Goal: Transaction & Acquisition: Obtain resource

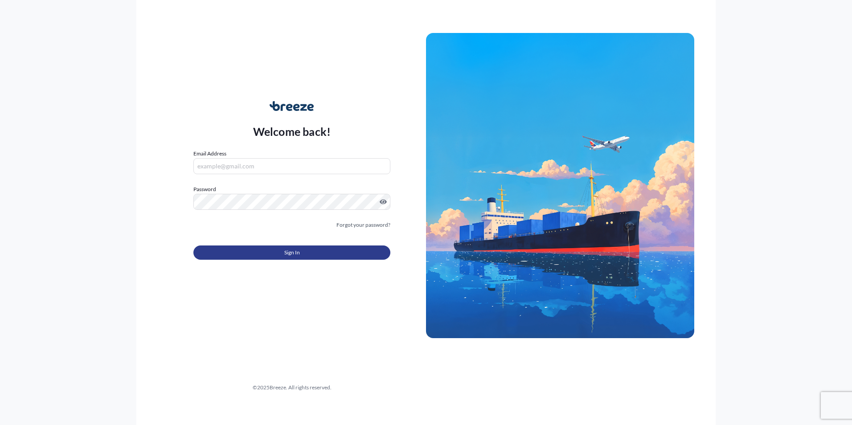
type input "[PERSON_NAME][EMAIL_ADDRESS][DOMAIN_NAME]"
click at [270, 255] on button "Sign In" at bounding box center [291, 252] width 197 height 14
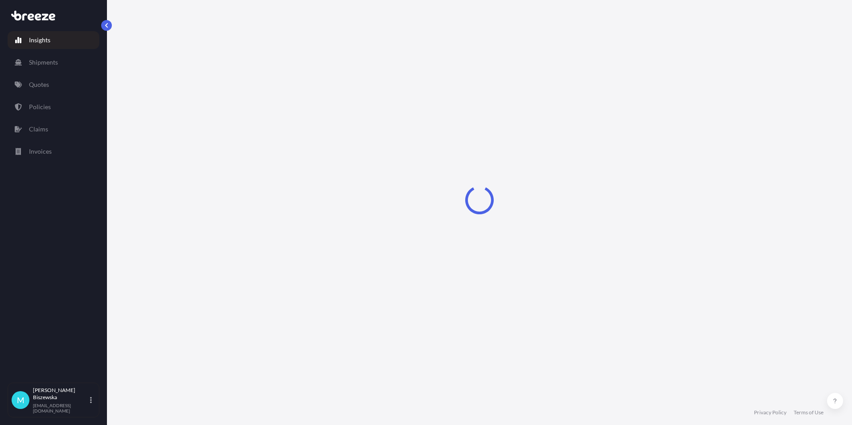
select select "2025"
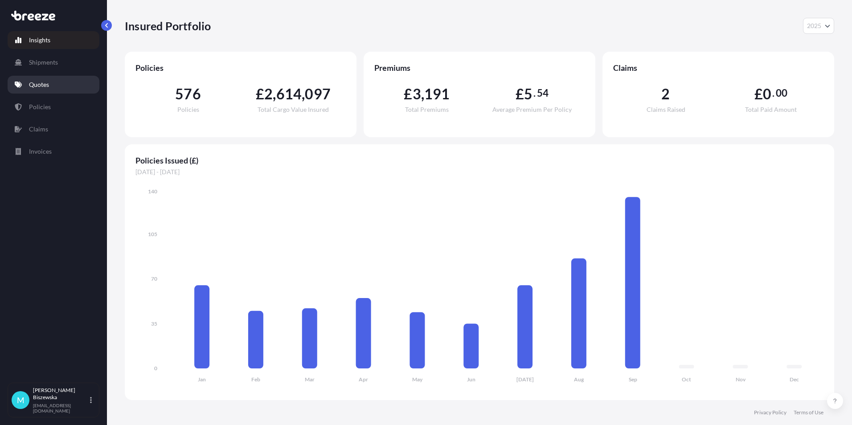
click at [66, 80] on link "Quotes" at bounding box center [54, 85] width 92 height 18
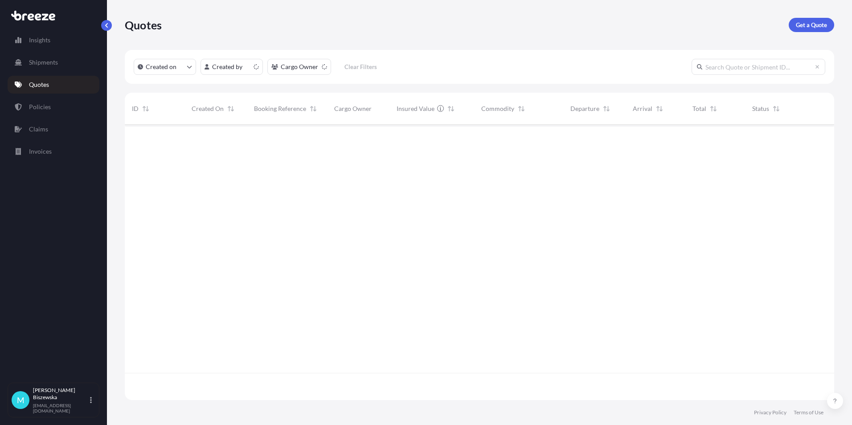
scroll to position [273, 702]
click at [801, 28] on p "Get a Quote" at bounding box center [810, 24] width 31 height 9
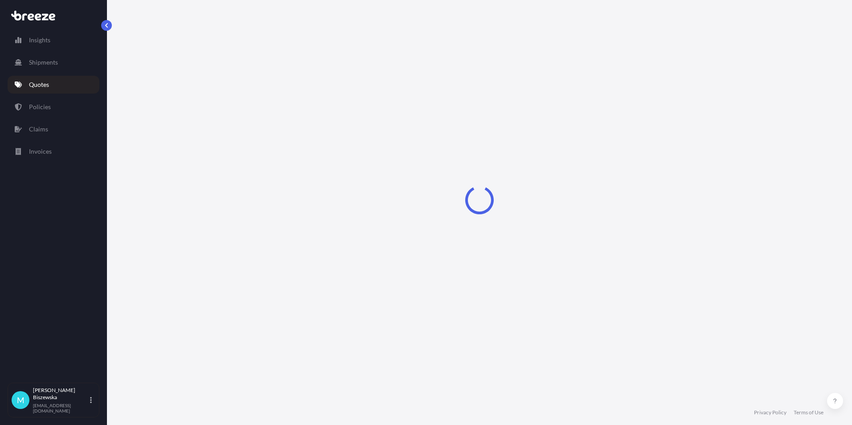
select select "Sea"
select select "1"
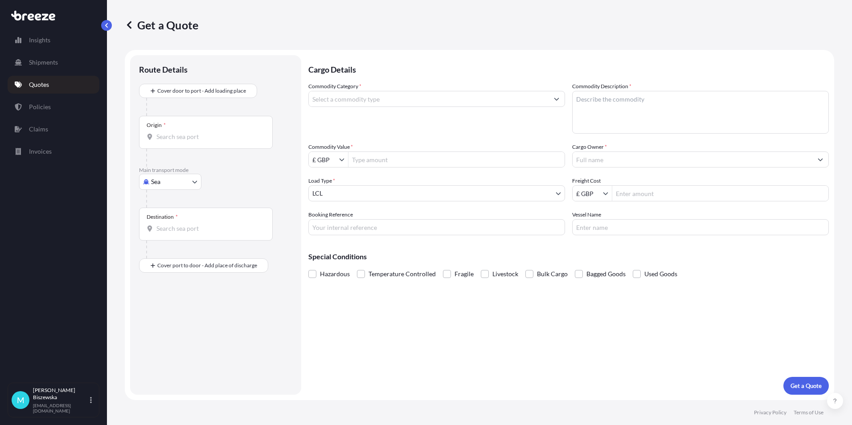
click at [163, 183] on body "Insights Shipments Quotes Policies Claims Invoices M [PERSON_NAME] [PERSON_NAME…" at bounding box center [426, 212] width 852 height 425
click at [177, 236] on div "Road" at bounding box center [170, 237] width 55 height 16
select select "Road"
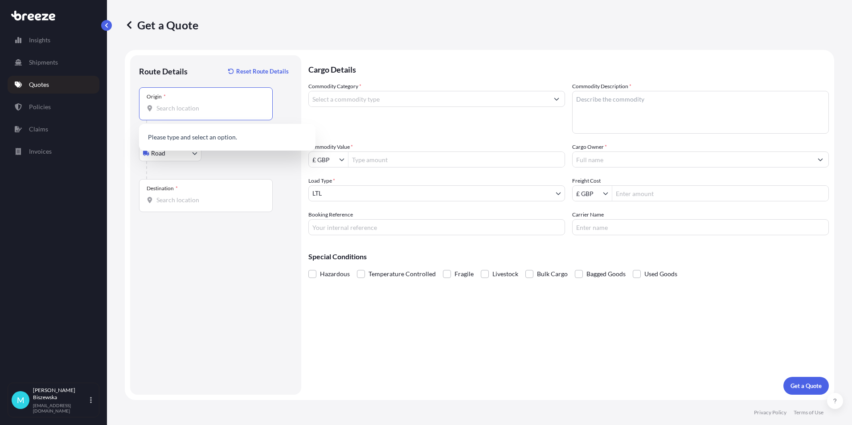
click at [164, 108] on input "Origin *" at bounding box center [208, 108] width 105 height 9
paste input "CM2 9BA"
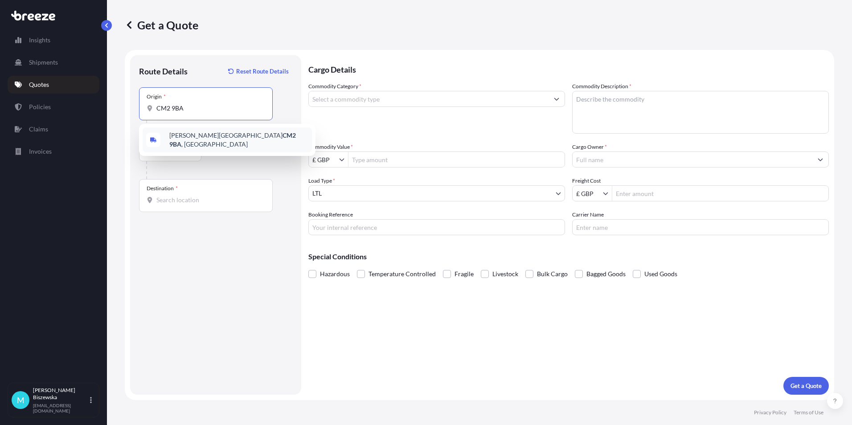
click at [210, 139] on span "[PERSON_NAME][STREET_ADDRESS]" at bounding box center [238, 140] width 139 height 18
type input "[PERSON_NAME][STREET_ADDRESS]"
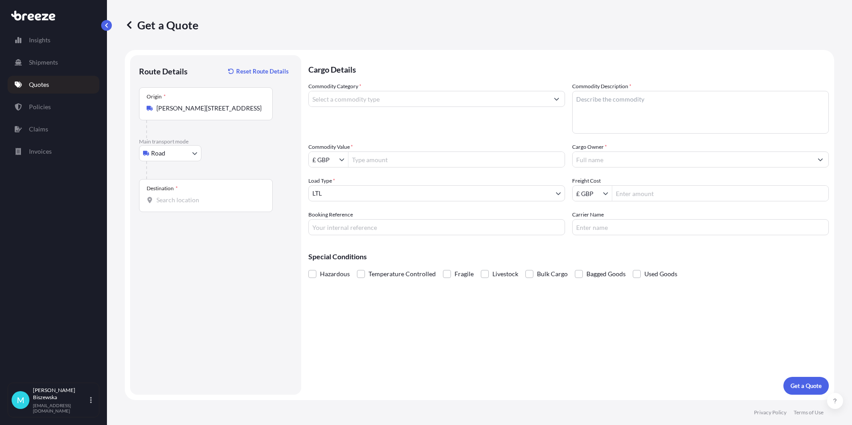
click at [237, 149] on div "Road Sea Air Road Rail" at bounding box center [215, 153] width 153 height 16
click at [167, 203] on input "Destination *" at bounding box center [208, 200] width 105 height 9
paste input "NW1 7AW"
type input "London NW1 7AW, [GEOGRAPHIC_DATA]"
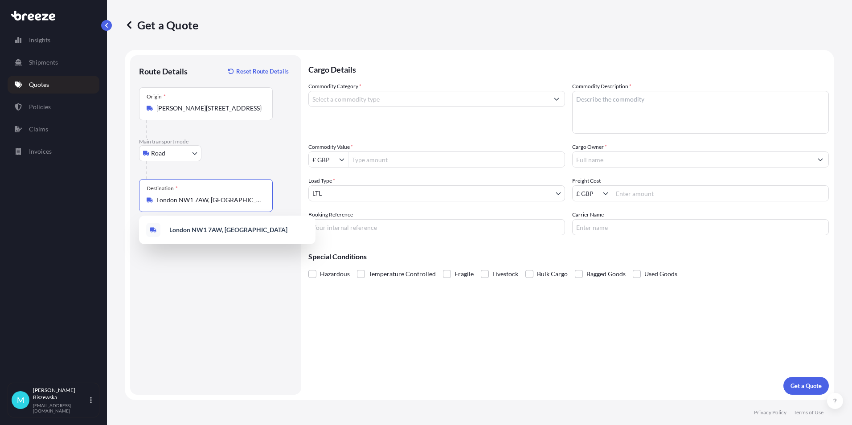
click at [364, 101] on input "Commodity Category *" at bounding box center [429, 99] width 240 height 16
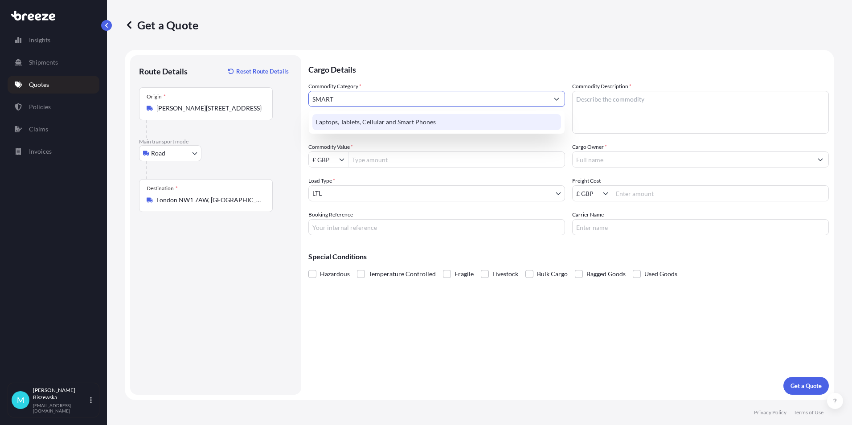
click at [366, 114] on div "Laptops, Tablets, Cellular and Smart Phones" at bounding box center [436, 122] width 249 height 16
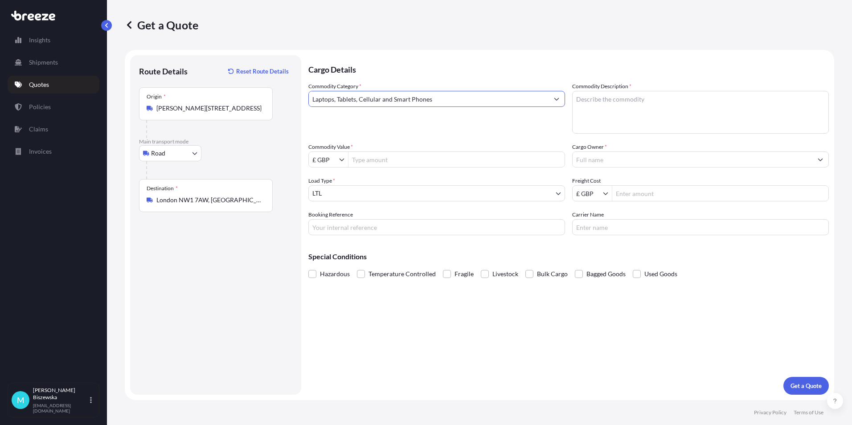
type input "Laptops, Tablets, Cellular and Smart Phones"
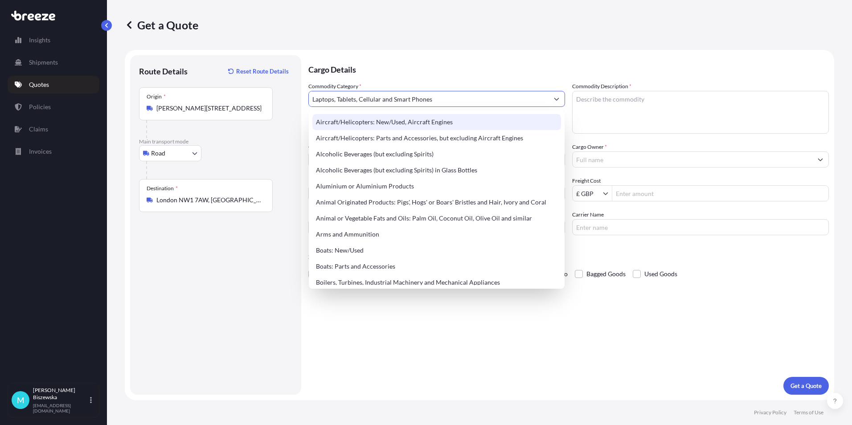
click at [393, 66] on p "Cargo Details" at bounding box center [568, 68] width 520 height 27
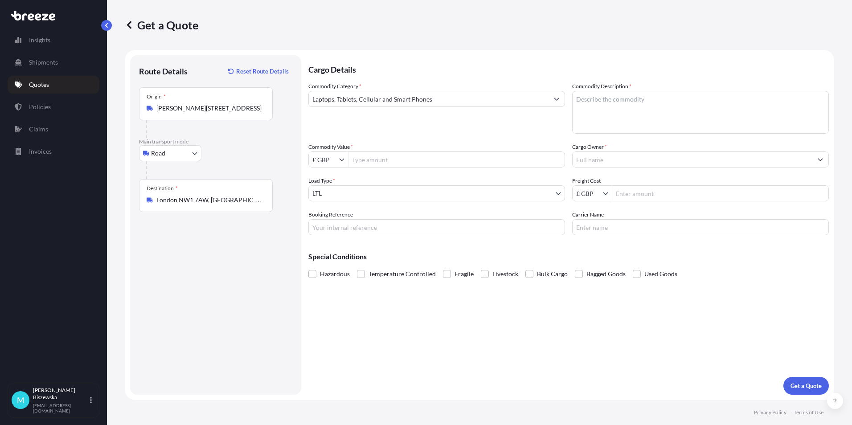
click at [371, 161] on input "Commodity Value *" at bounding box center [456, 159] width 216 height 16
type input "450"
click at [397, 129] on div "Commodity Category * Laptops, Tablets, Cellular and Smart Phones" at bounding box center [436, 108] width 257 height 52
click at [330, 228] on input "Booking Reference" at bounding box center [436, 227] width 257 height 16
paste input "2222079"
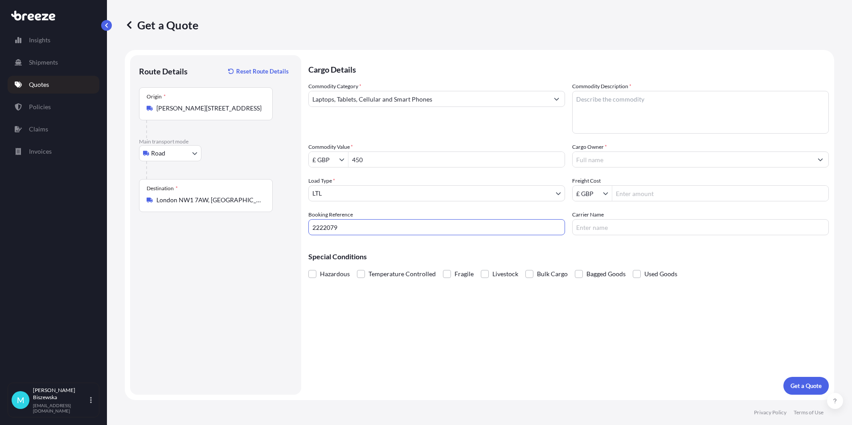
type input "2222079"
click at [354, 299] on div "Cargo Details Commodity Category * Laptops, Tablets, Cellular and Smart Phones …" at bounding box center [568, 224] width 520 height 339
click at [587, 108] on textarea "Commodity Description *" at bounding box center [700, 112] width 257 height 43
paste textarea "PHONE"
type textarea "PHONE"
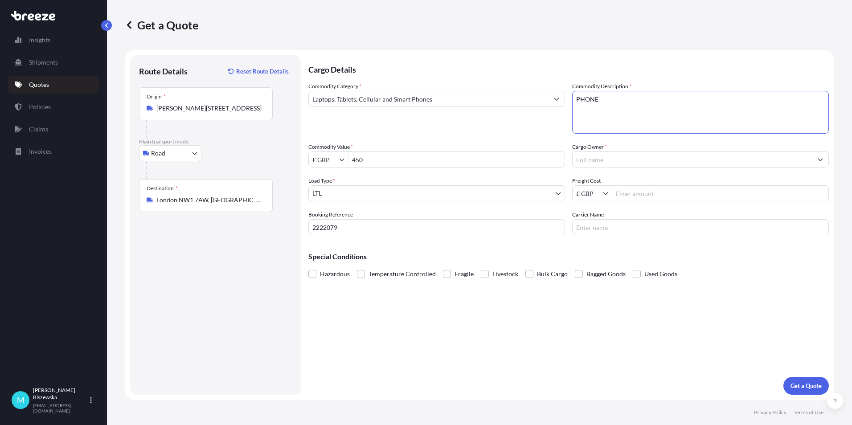
click at [554, 145] on div "Commodity Value * £ GBP 450" at bounding box center [436, 155] width 257 height 25
click at [587, 157] on input "Cargo Owner *" at bounding box center [692, 159] width 240 height 16
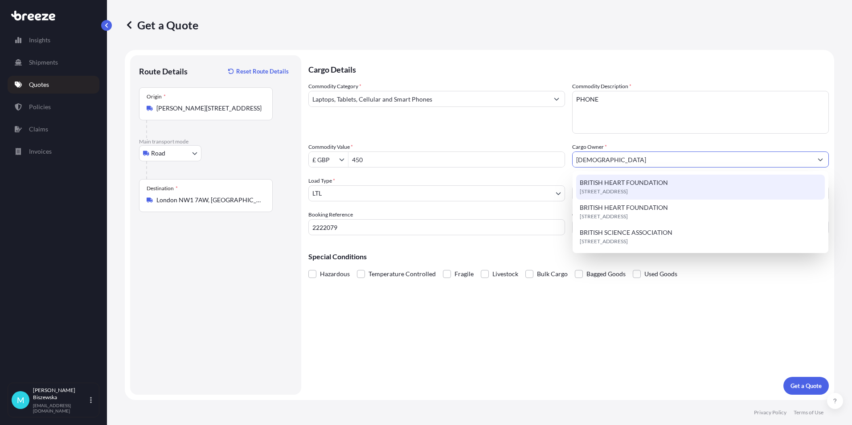
click at [595, 183] on span "BRITISH HEART FOUNDATION" at bounding box center [623, 182] width 88 height 9
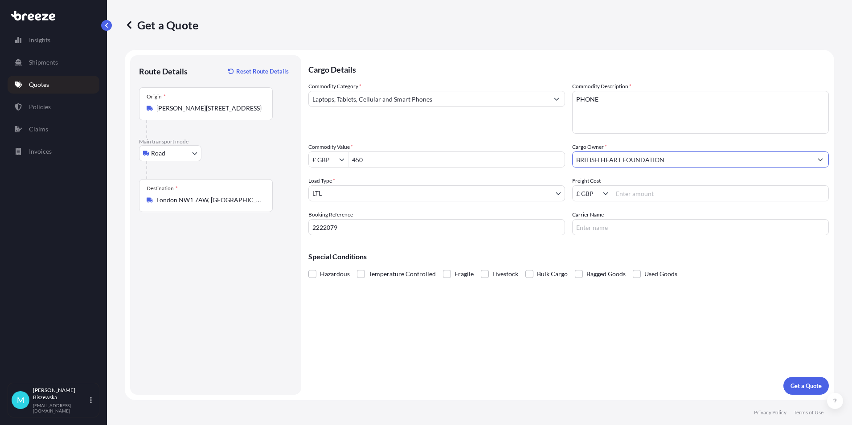
type input "BRITISH HEART FOUNDATION"
click at [520, 139] on div "Commodity Category * Laptops, Tablets, Cellular and Smart Phones Commodity Desc…" at bounding box center [568, 158] width 520 height 153
click at [649, 192] on input "Freight Cost" at bounding box center [720, 193] width 216 height 16
type input "28.63"
click at [618, 247] on div "Special Conditions Hazardous Temperature Controlled Fragile Livestock Bulk Carg…" at bounding box center [568, 261] width 520 height 38
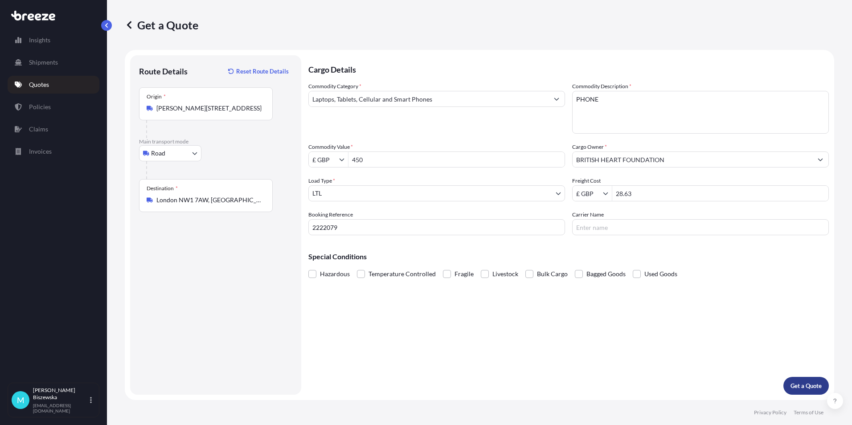
click at [809, 384] on p "Get a Quote" at bounding box center [805, 385] width 31 height 9
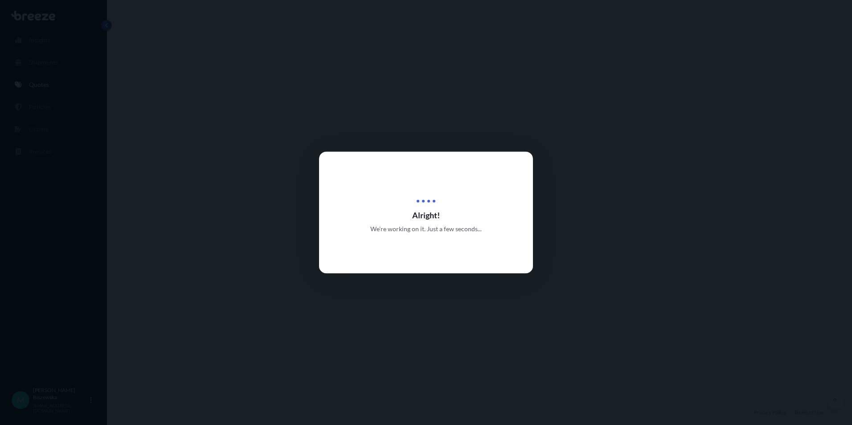
select select "Road"
select select "1"
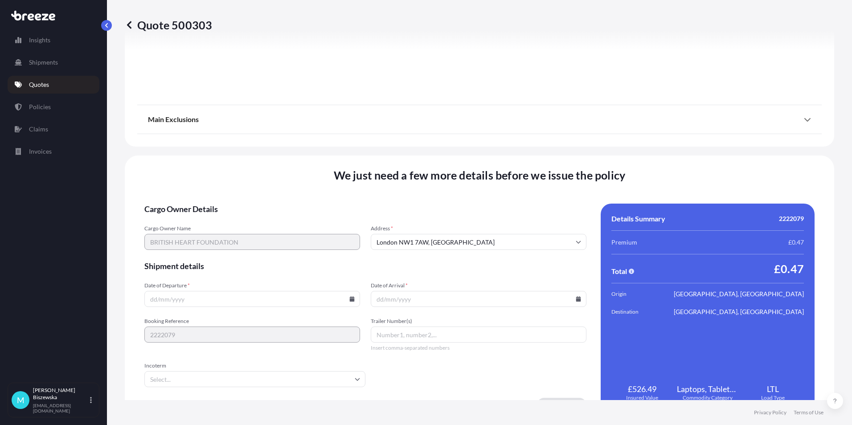
scroll to position [989, 0]
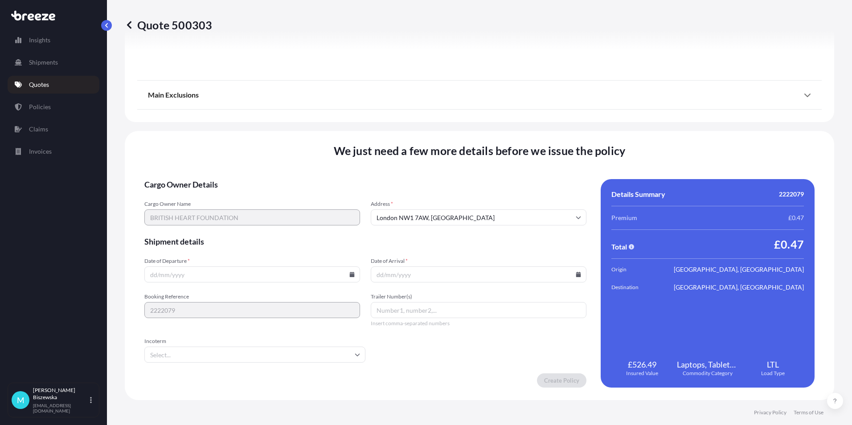
click at [350, 276] on icon at bounding box center [352, 274] width 5 height 5
click at [206, 227] on button "30" at bounding box center [210, 229] width 14 height 14
type input "[DATE]"
click at [575, 273] on icon at bounding box center [577, 274] width 5 height 5
click at [540, 123] on button at bounding box center [536, 124] width 14 height 14
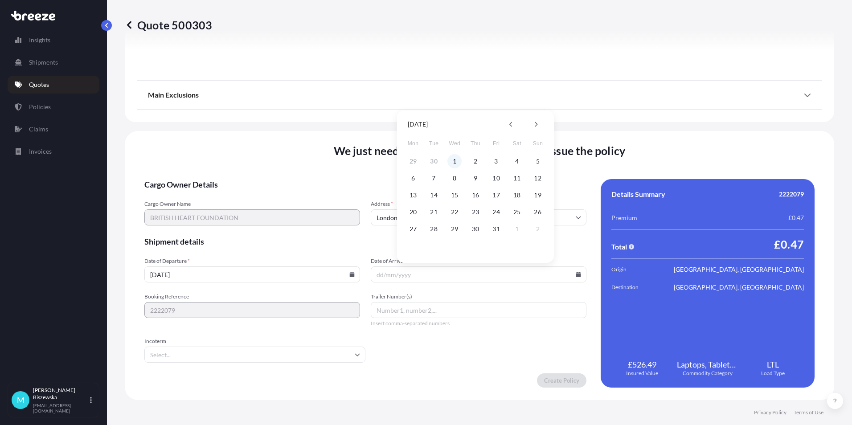
click at [452, 159] on button "1" at bounding box center [454, 161] width 14 height 14
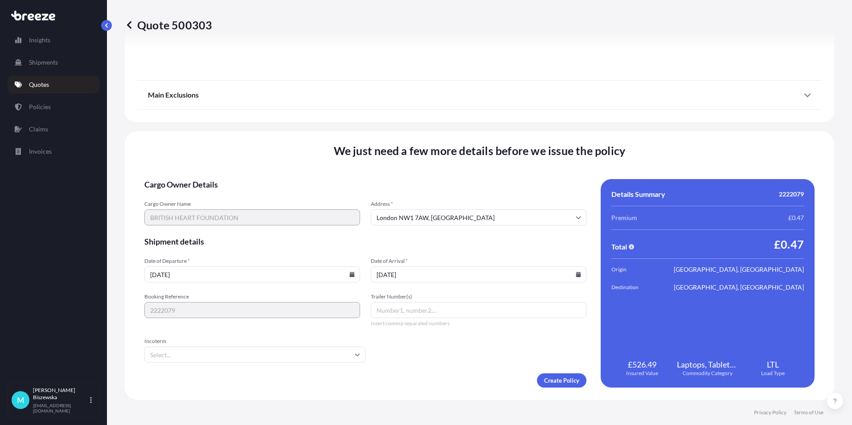
type input "[DATE]"
click at [461, 370] on form "Cargo Owner Details Cargo Owner Name BRITISH HEART FOUNDATION Address * [GEOGRA…" at bounding box center [365, 283] width 442 height 208
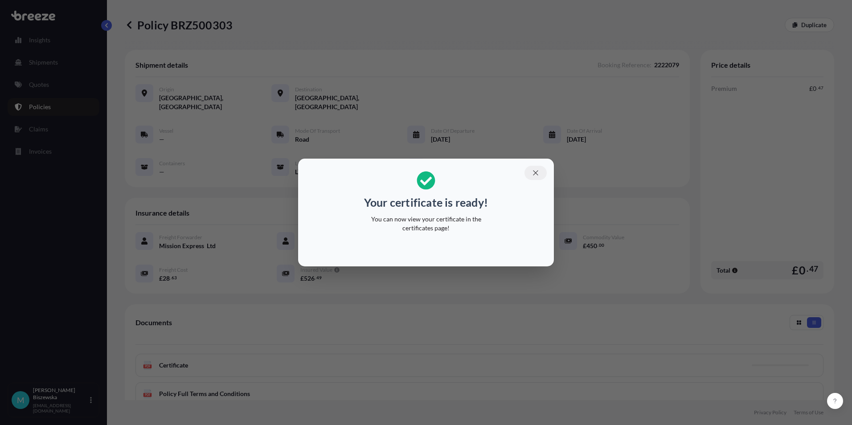
click at [537, 175] on icon "button" at bounding box center [535, 172] width 5 height 5
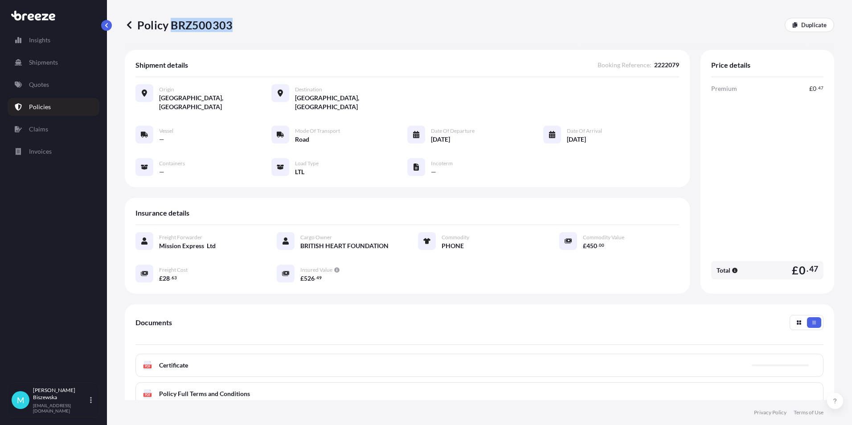
drag, startPoint x: 173, startPoint y: 26, endPoint x: 228, endPoint y: 26, distance: 55.7
click at [228, 26] on p "Policy BRZ500303" at bounding box center [179, 25] width 108 height 14
drag, startPoint x: 228, startPoint y: 26, endPoint x: 221, endPoint y: 23, distance: 7.8
copy p "BRZ500303"
click at [55, 82] on link "Quotes" at bounding box center [54, 85] width 92 height 18
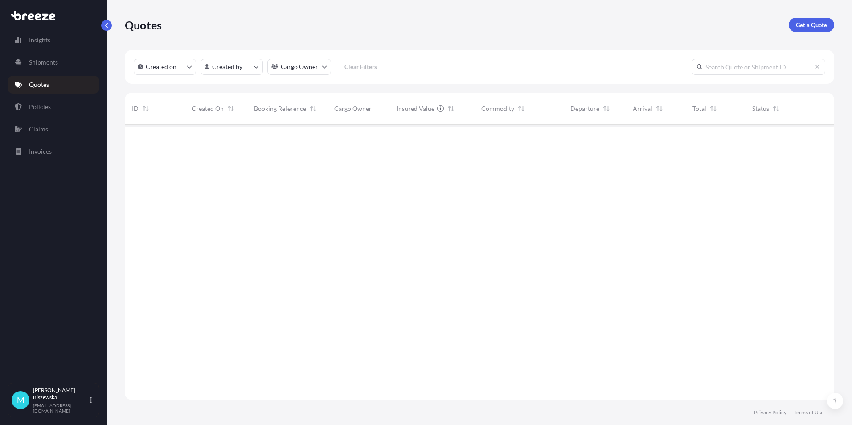
scroll to position [273, 702]
click at [811, 21] on p "Get a Quote" at bounding box center [810, 24] width 31 height 9
select select "Sea"
select select "1"
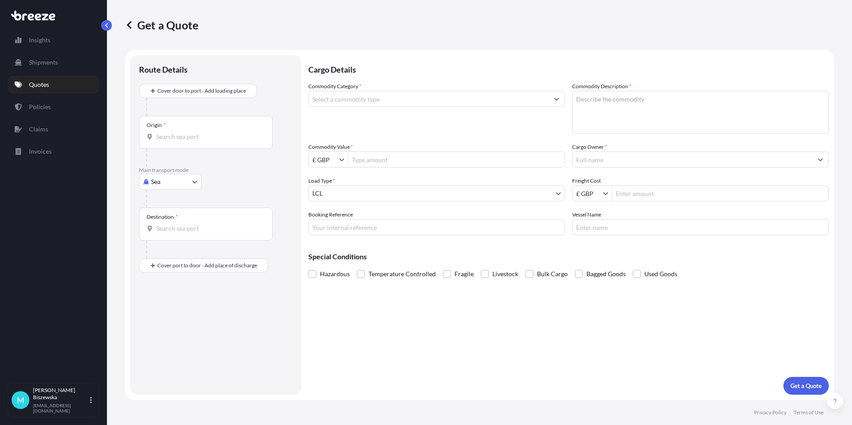
click at [164, 180] on body "Insights Shipments Quotes Policies Claims Invoices M [PERSON_NAME] [PERSON_NAME…" at bounding box center [426, 212] width 852 height 425
click at [172, 235] on div "Road" at bounding box center [170, 237] width 55 height 16
select select "Road"
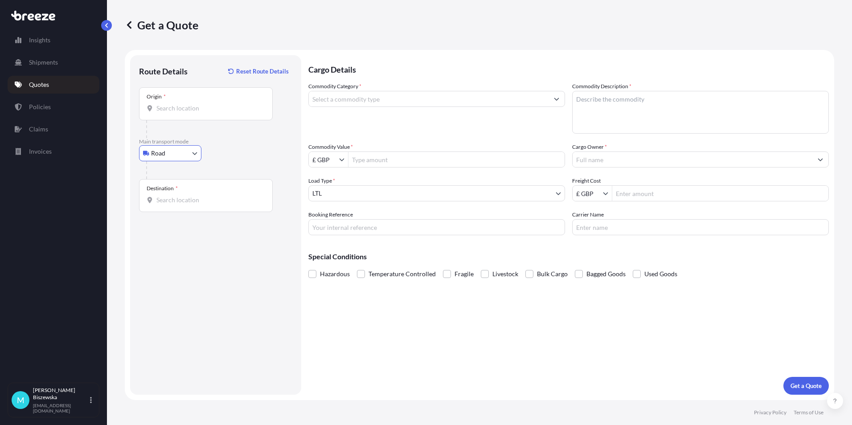
click at [168, 111] on input "Origin *" at bounding box center [208, 108] width 105 height 9
paste input "NW1 7AW"
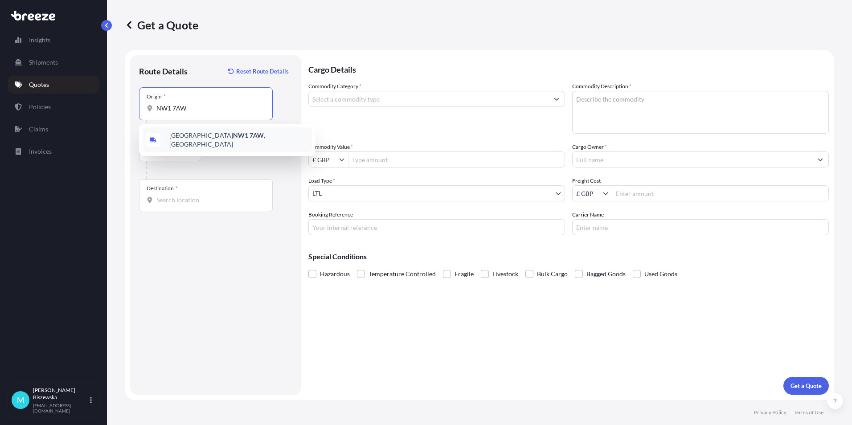
click at [231, 146] on div "London NW1 7AW , [GEOGRAPHIC_DATA]" at bounding box center [227, 139] width 169 height 25
type input "London NW1 7AW, [GEOGRAPHIC_DATA]"
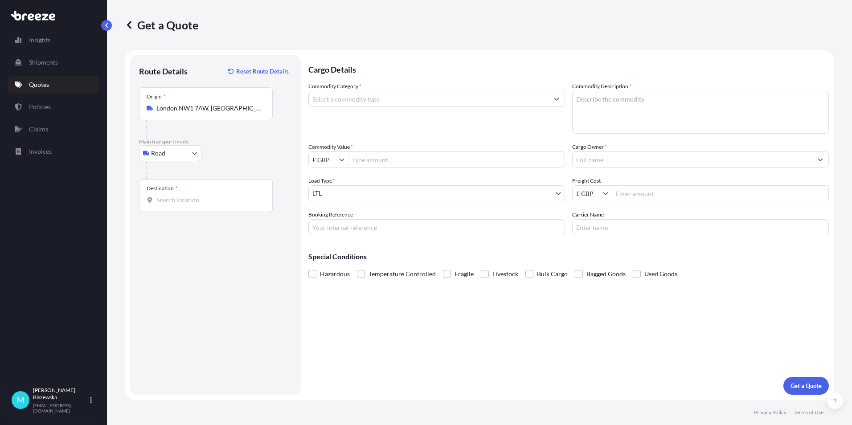
click at [231, 146] on div "Road Sea Air Road Rail" at bounding box center [215, 153] width 153 height 16
click at [168, 199] on input "Destination *" at bounding box center [208, 200] width 105 height 9
paste input "B37 7YE"
click at [205, 235] on div "[STREET_ADDRESS]" at bounding box center [227, 231] width 169 height 25
type input "[STREET_ADDRESS]"
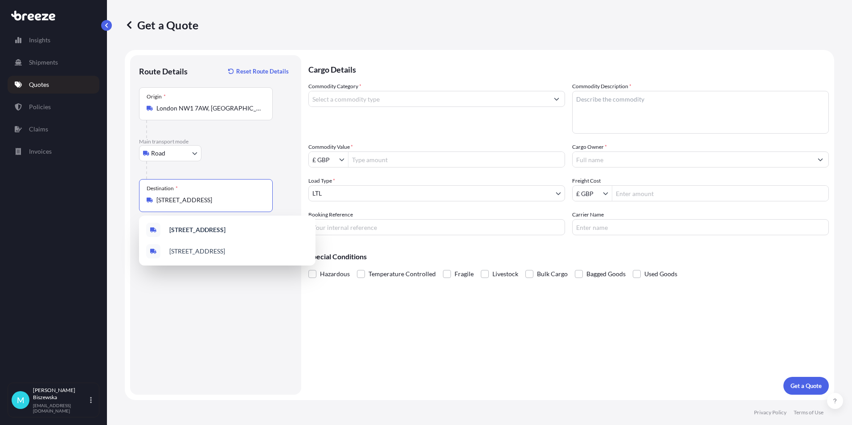
click at [372, 101] on input "Commodity Category *" at bounding box center [429, 99] width 240 height 16
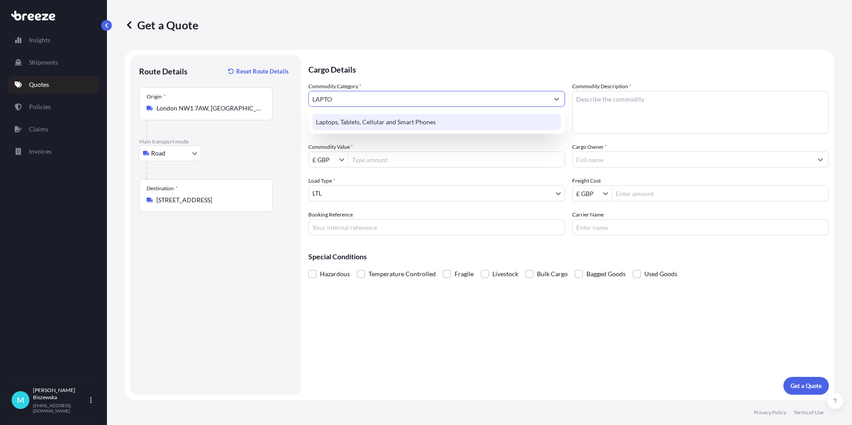
click at [372, 117] on div "Laptops, Tablets, Cellular and Smart Phones" at bounding box center [436, 122] width 249 height 16
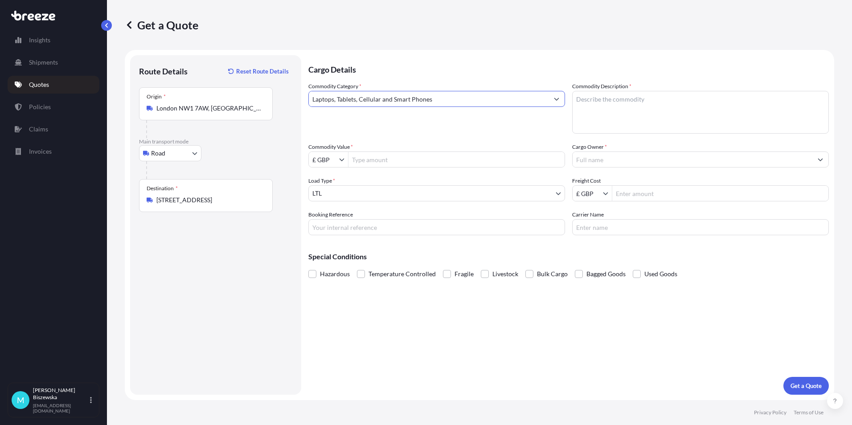
type input "Laptops, Tablets, Cellular and Smart Phones"
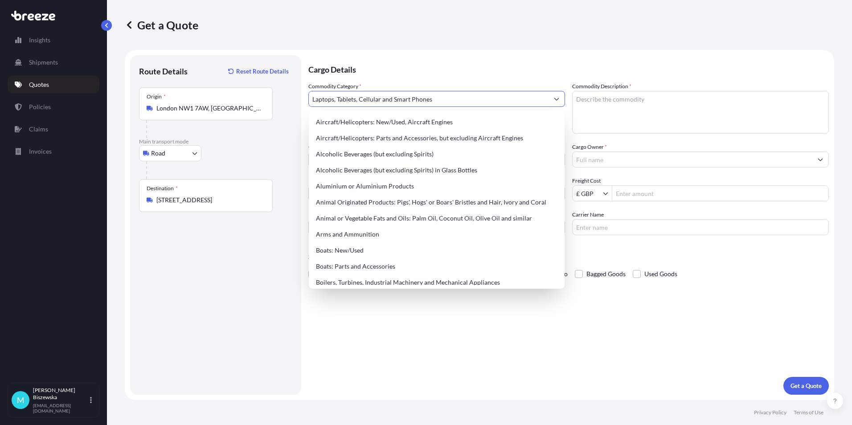
click at [375, 67] on p "Cargo Details" at bounding box center [568, 68] width 520 height 27
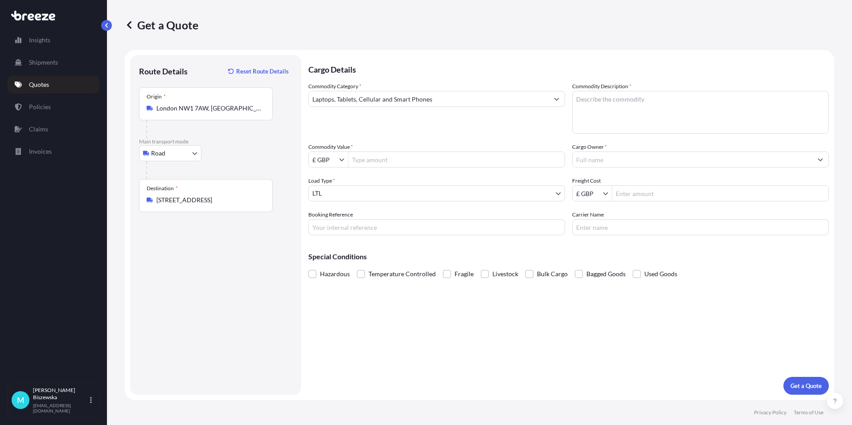
click at [385, 157] on input "Commodity Value *" at bounding box center [456, 159] width 216 height 16
type input "1,200"
click at [383, 139] on div "Commodity Category * Laptops, Tablets, Cellular and Smart Phones Commodity Desc…" at bounding box center [568, 158] width 520 height 153
click at [340, 229] on input "Booking Reference" at bounding box center [436, 227] width 257 height 16
paste input "2222212"
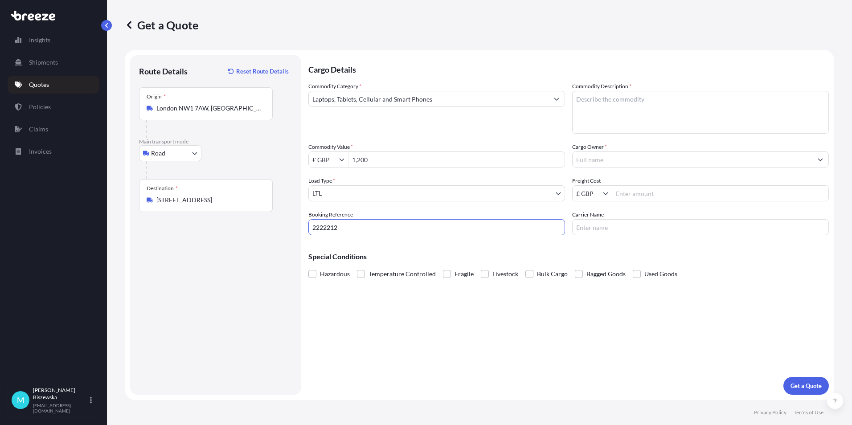
type input "2222212"
click at [392, 318] on div "Cargo Details Commodity Category * Laptops, Tablets, Cellular and Smart Phones …" at bounding box center [568, 224] width 520 height 339
click at [599, 108] on textarea "Commodity Description *" at bounding box center [700, 112] width 257 height 43
paste textarea "LAPTOP"
type textarea "LAPTOP"
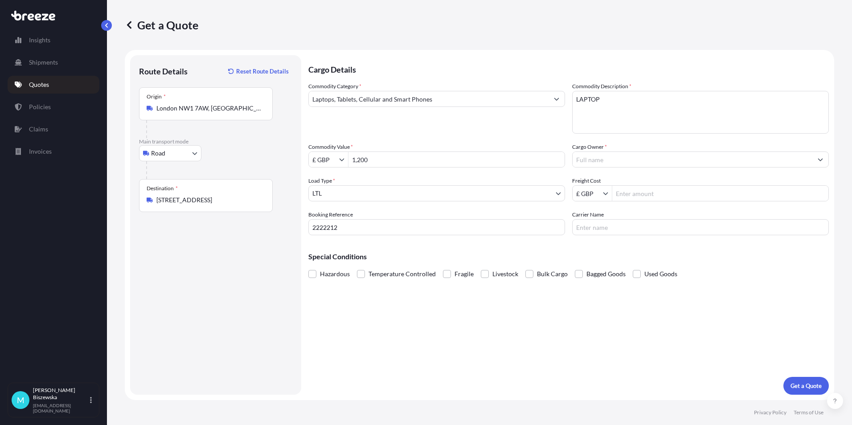
click at [505, 122] on div "Commodity Category * Laptops, Tablets, Cellular and Smart Phones" at bounding box center [436, 108] width 257 height 52
click at [588, 159] on input "Cargo Owner *" at bounding box center [692, 159] width 240 height 16
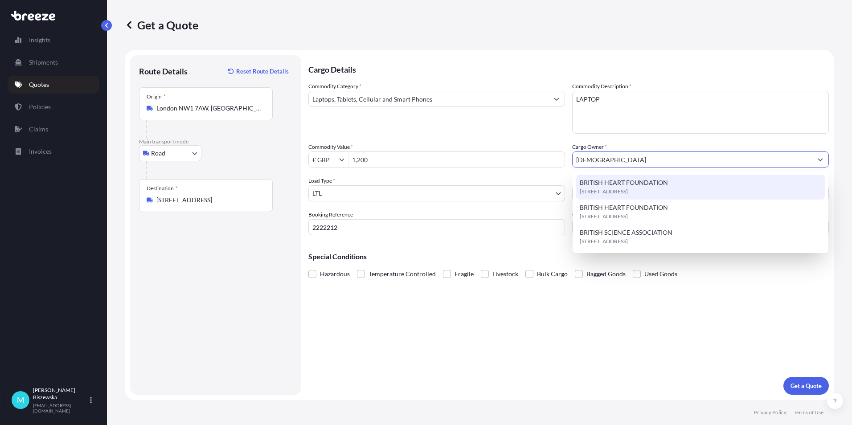
click at [603, 185] on span "BRITISH HEART FOUNDATION" at bounding box center [623, 182] width 88 height 9
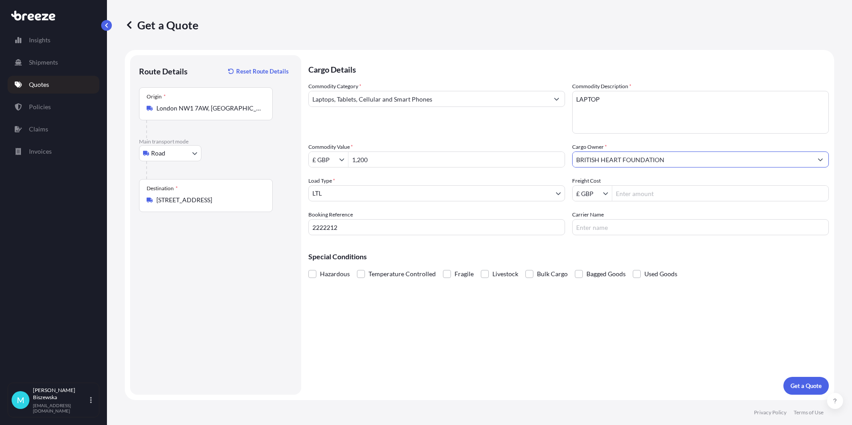
type input "BRITISH HEART FOUNDATION"
click at [521, 139] on div "Commodity Category * Laptops, Tablets, Cellular and Smart Phones Commodity Desc…" at bounding box center [568, 158] width 520 height 153
click at [634, 193] on input "Freight Cost" at bounding box center [720, 193] width 216 height 16
type input "13.25"
click at [629, 244] on div "Special Conditions Hazardous Temperature Controlled Fragile Livestock Bulk Carg…" at bounding box center [568, 261] width 520 height 38
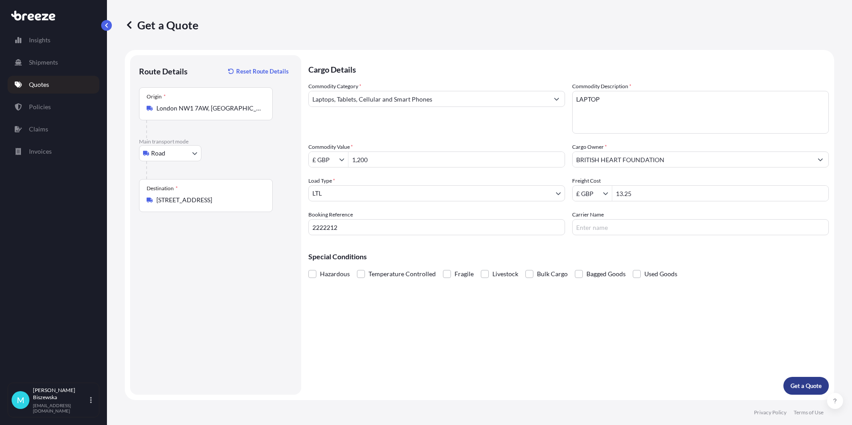
click at [798, 383] on p "Get a Quote" at bounding box center [805, 385] width 31 height 9
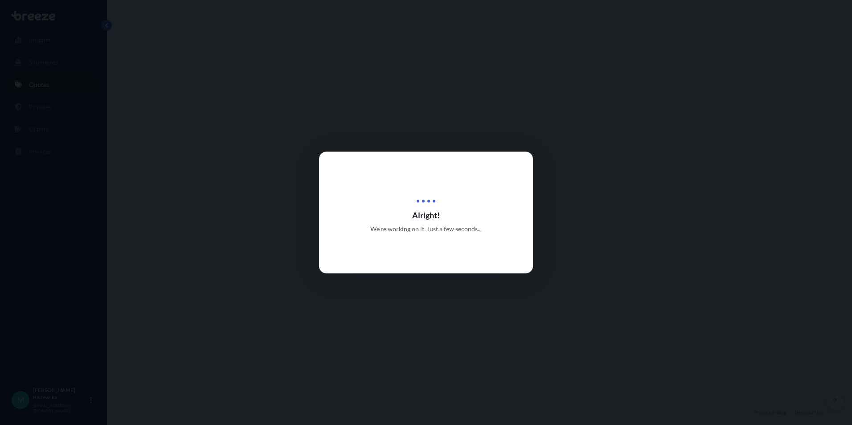
select select "Road"
select select "1"
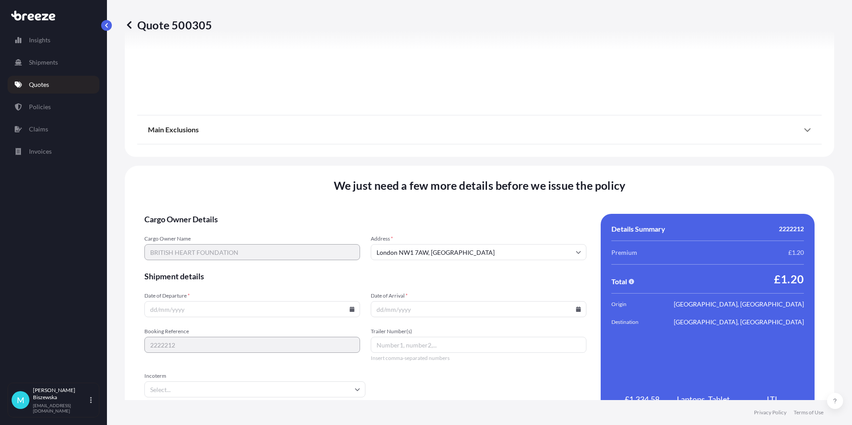
scroll to position [989, 0]
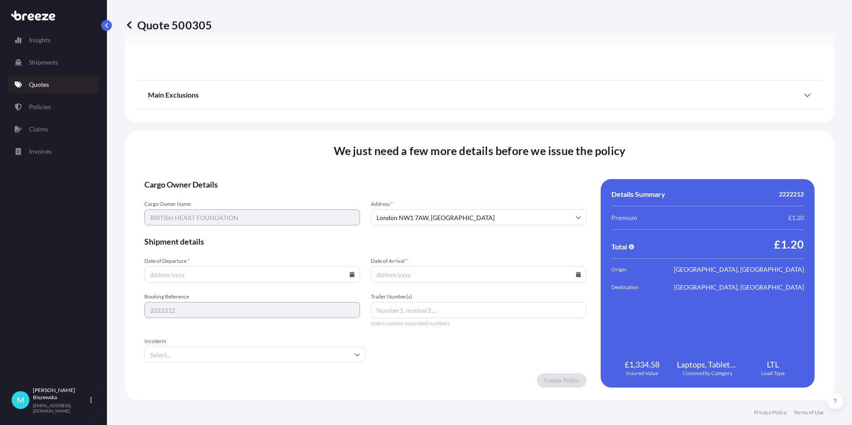
click at [351, 273] on icon at bounding box center [351, 274] width 5 height 5
click at [212, 232] on button "30" at bounding box center [210, 229] width 14 height 14
type input "[DATE]"
click at [576, 273] on icon at bounding box center [578, 274] width 5 height 5
click at [534, 123] on icon at bounding box center [536, 124] width 4 height 5
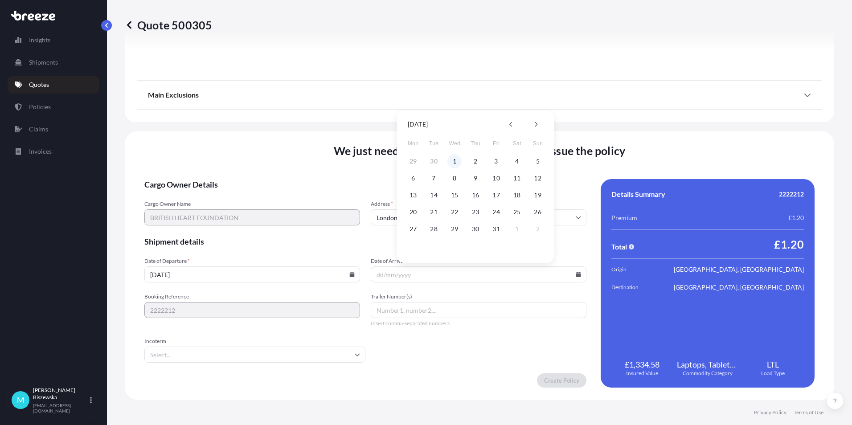
click at [455, 162] on button "1" at bounding box center [454, 161] width 14 height 14
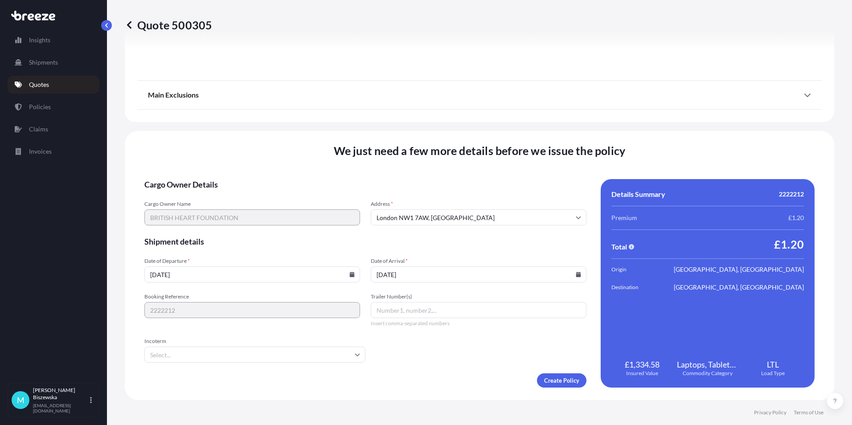
type input "[DATE]"
click at [455, 368] on form "Cargo Owner Details Cargo Owner Name BRITISH HEART FOUNDATION Address * [GEOGRA…" at bounding box center [365, 283] width 442 height 208
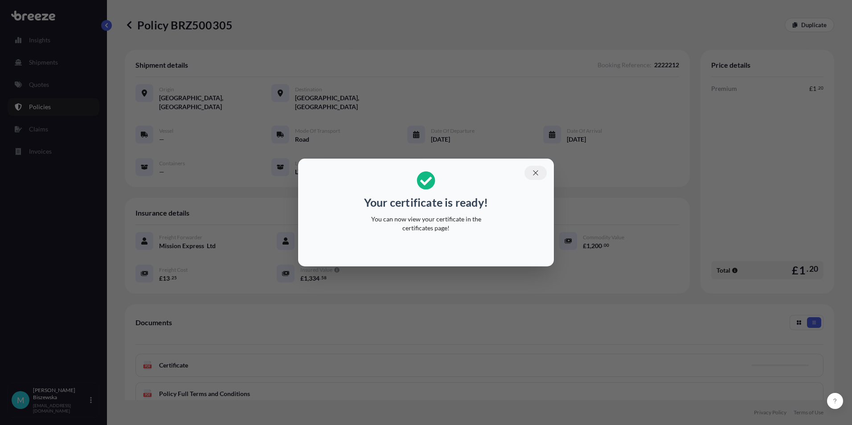
click at [534, 172] on icon "button" at bounding box center [535, 172] width 5 height 5
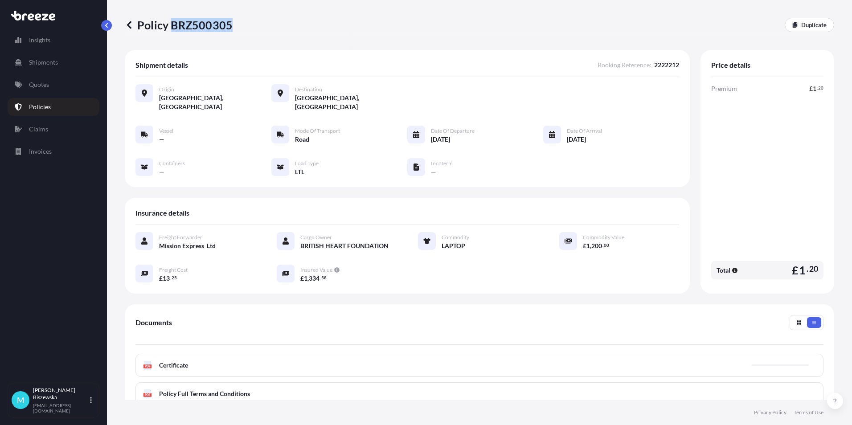
drag, startPoint x: 172, startPoint y: 24, endPoint x: 230, endPoint y: 22, distance: 57.5
click at [230, 22] on p "Policy BRZ500305" at bounding box center [179, 25] width 108 height 14
drag, startPoint x: 230, startPoint y: 22, endPoint x: 211, endPoint y: 23, distance: 19.2
copy p "BRZ500305"
click at [53, 80] on link "Quotes" at bounding box center [54, 85] width 92 height 18
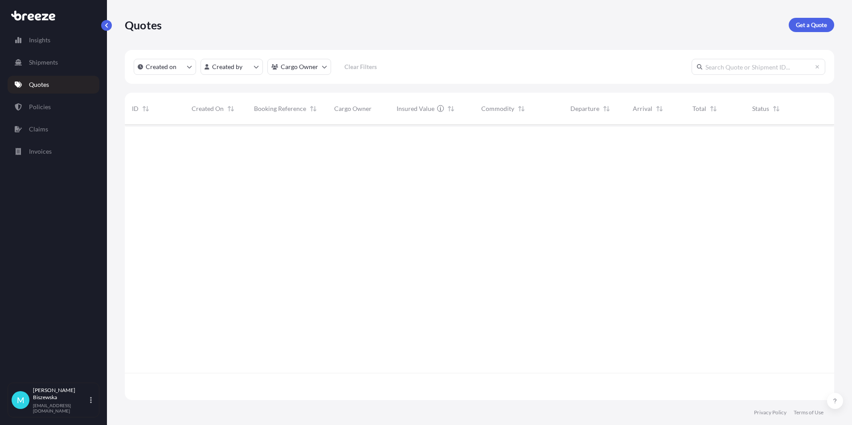
scroll to position [273, 702]
click at [807, 24] on p "Get a Quote" at bounding box center [810, 24] width 31 height 9
select select "Sea"
select select "1"
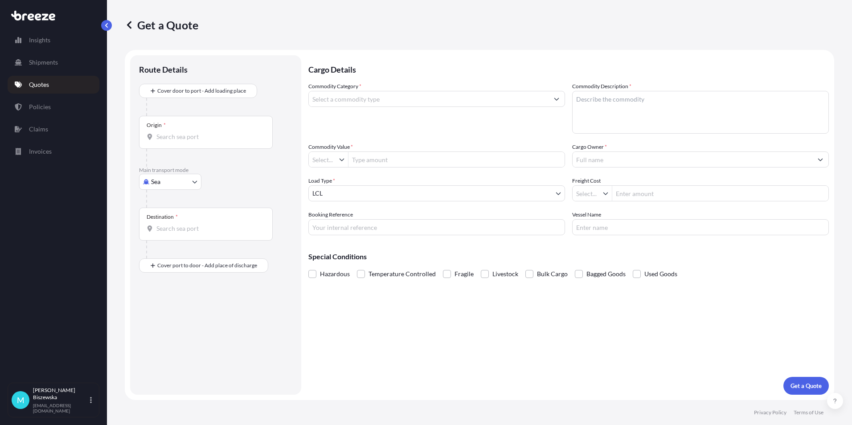
type input "£ GBP"
click at [169, 182] on body "Insights Shipments Quotes Policies Claims Invoices M [PERSON_NAME] [PERSON_NAME…" at bounding box center [426, 212] width 852 height 425
click at [168, 232] on div "Road" at bounding box center [170, 237] width 55 height 16
select select "Road"
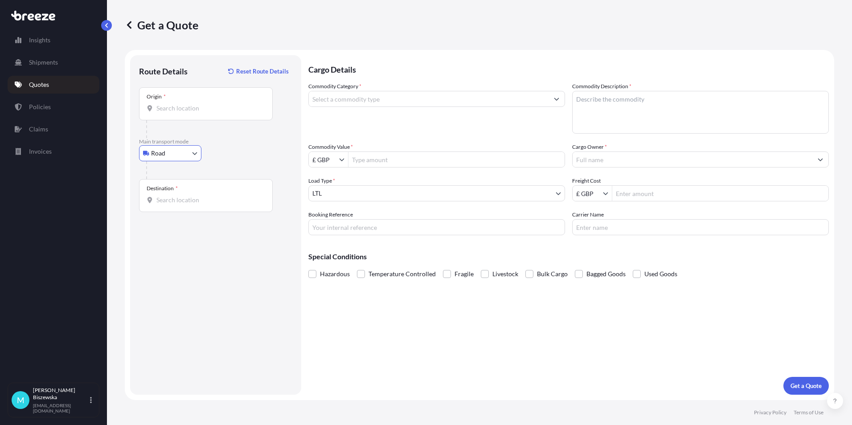
click at [166, 111] on input "Origin *" at bounding box center [208, 108] width 105 height 9
paste input "NW1 7AW"
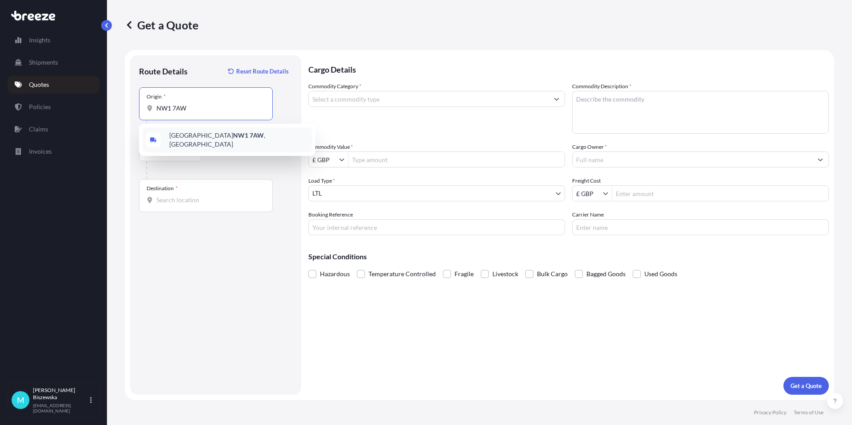
click at [229, 146] on div "London NW1 7AW , [GEOGRAPHIC_DATA]" at bounding box center [227, 139] width 169 height 25
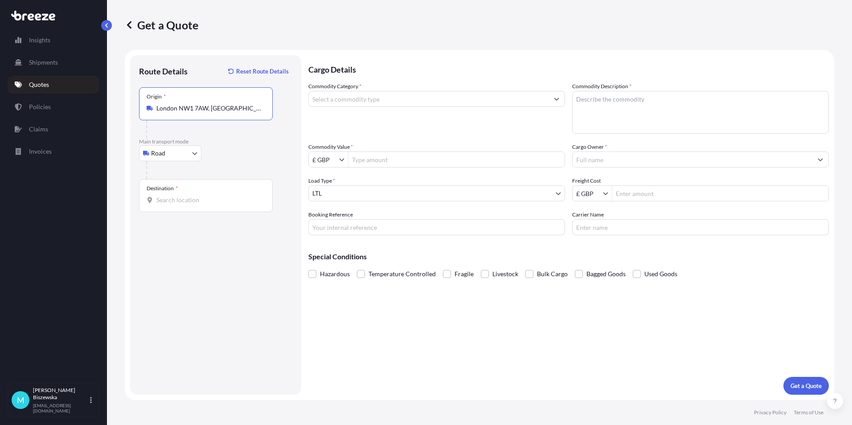
type input "London NW1 7AW, [GEOGRAPHIC_DATA]"
drag, startPoint x: 239, startPoint y: 171, endPoint x: 206, endPoint y: 76, distance: 101.0
click at [240, 171] on div at bounding box center [219, 170] width 146 height 18
click at [164, 201] on input "Destination *" at bounding box center [208, 200] width 105 height 9
paste input "B37 7YE"
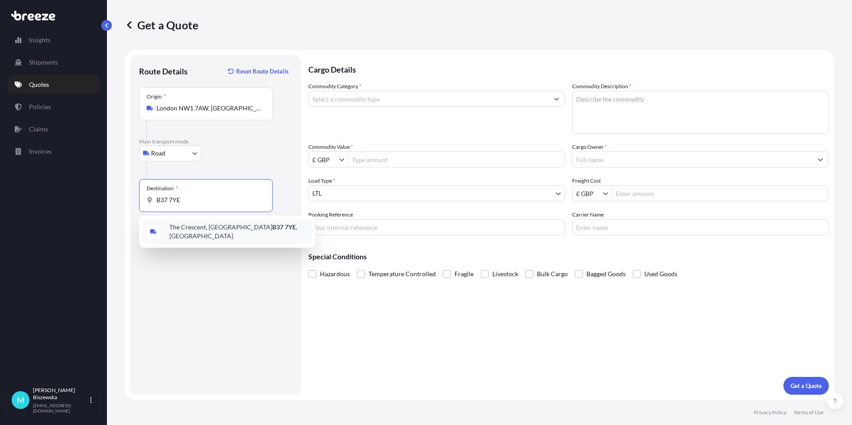
click at [204, 236] on div "[STREET_ADDRESS]" at bounding box center [227, 231] width 169 height 25
type input "[STREET_ADDRESS]"
click at [332, 101] on input "Commodity Category *" at bounding box center [429, 99] width 240 height 16
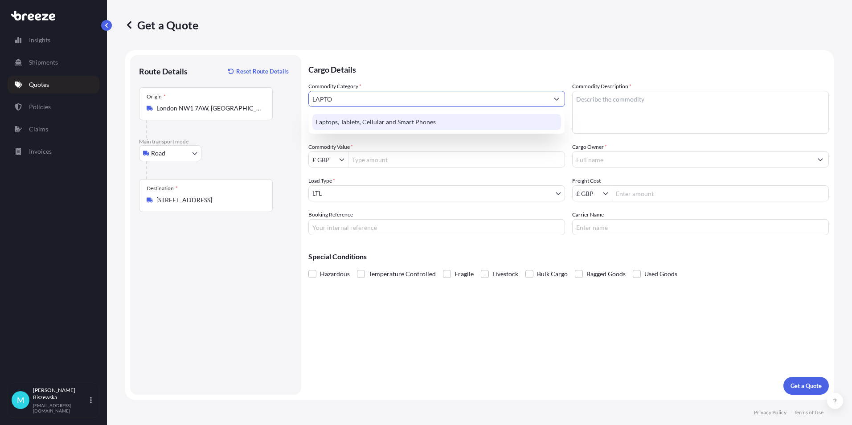
click at [341, 124] on div "Laptops, Tablets, Cellular and Smart Phones" at bounding box center [436, 122] width 249 height 16
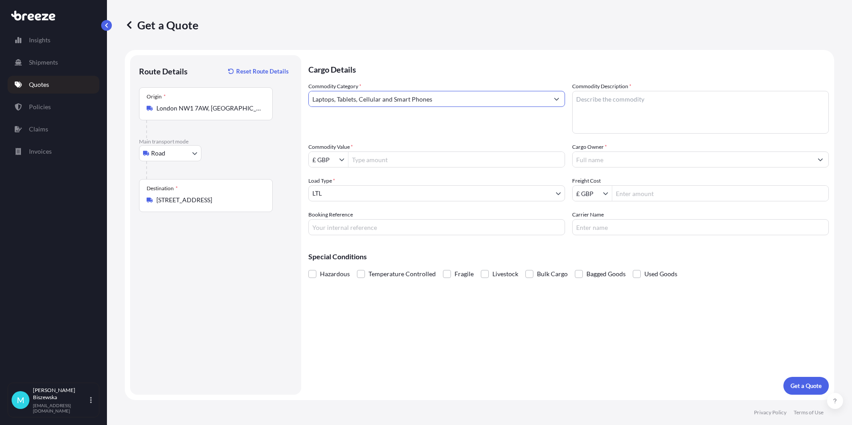
type input "Laptops, Tablets, Cellular and Smart Phones"
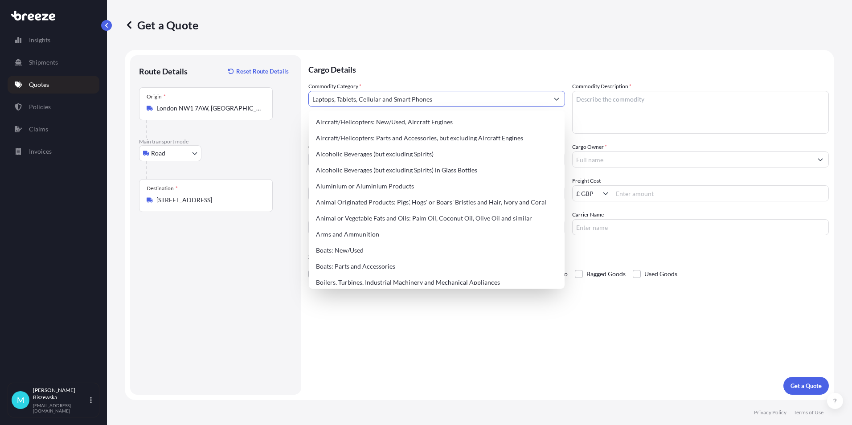
click at [371, 64] on p "Cargo Details" at bounding box center [568, 68] width 520 height 27
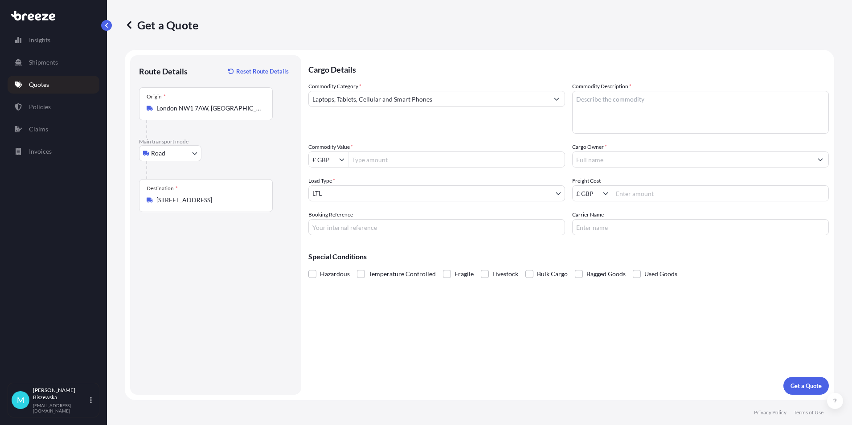
click at [372, 158] on input "Commodity Value *" at bounding box center [456, 159] width 216 height 16
type input "1,200"
click at [373, 125] on div "Commodity Category * Laptops, Tablets, Cellular and Smart Phones" at bounding box center [436, 108] width 257 height 52
click at [322, 223] on input "Booking Reference" at bounding box center [436, 227] width 257 height 16
paste input "2222225"
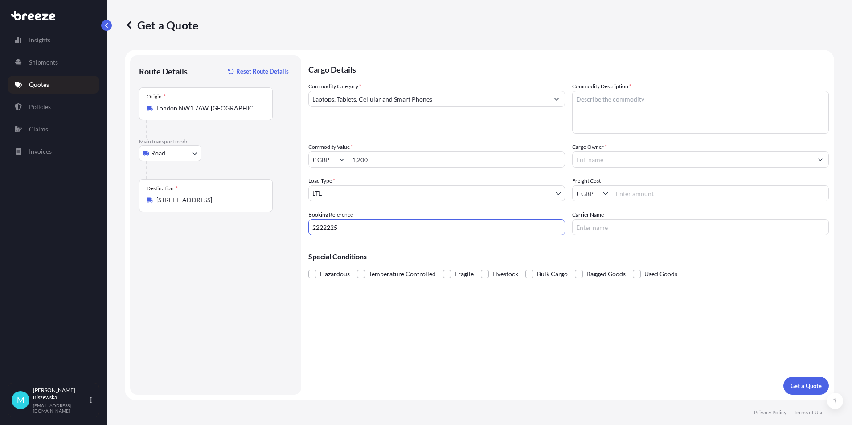
type input "2222225"
click at [350, 296] on div "Cargo Details Commodity Category * Laptops, Tablets, Cellular and Smart Phones …" at bounding box center [568, 224] width 520 height 339
click at [598, 102] on textarea "Commodity Description *" at bounding box center [700, 112] width 257 height 43
paste textarea "1 x Laptop"
type textarea "1 x Laptop"
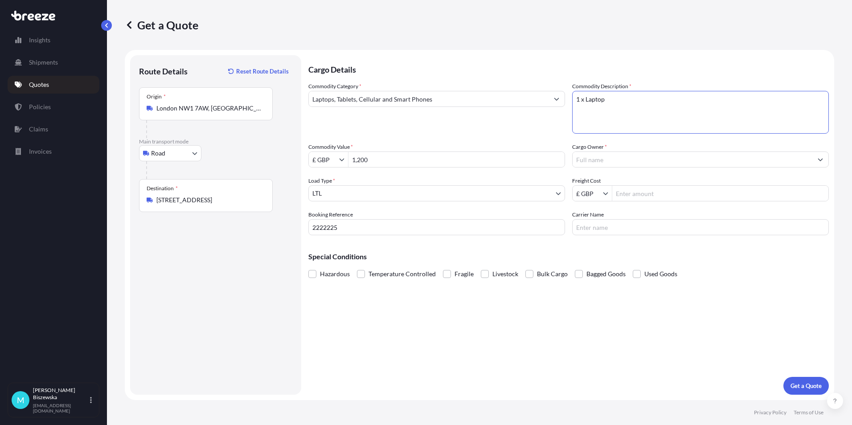
click at [546, 133] on div "Commodity Category * Laptops, Tablets, Cellular and Smart Phones" at bounding box center [436, 108] width 257 height 52
click at [610, 159] on input "Cargo Owner *" at bounding box center [692, 159] width 240 height 16
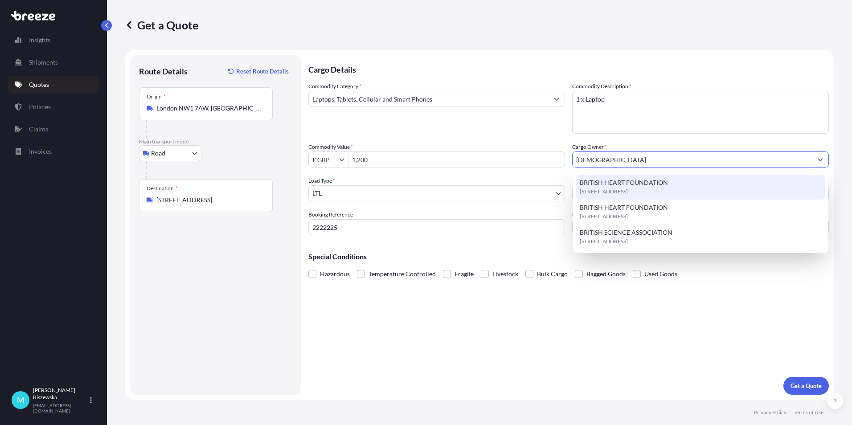
click at [619, 182] on span "BRITISH HEART FOUNDATION" at bounding box center [623, 182] width 88 height 9
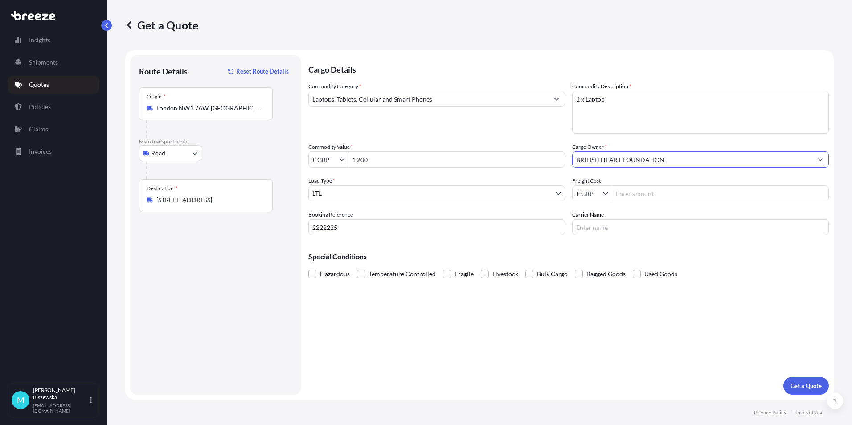
type input "BRITISH HEART FOUNDATION"
click at [555, 142] on div "Commodity Category * Laptops, Tablets, Cellular and Smart Phones Commodity Desc…" at bounding box center [568, 158] width 520 height 153
click at [636, 193] on input "Freight Cost" at bounding box center [720, 193] width 216 height 16
type input "15.43"
click at [615, 240] on div "Cargo Details Commodity Category * Laptops, Tablets, Cellular and Smart Phones …" at bounding box center [568, 224] width 520 height 339
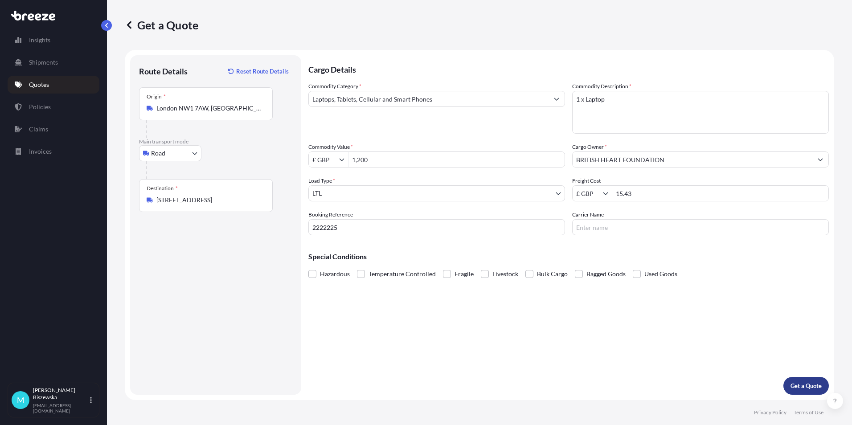
click at [793, 380] on button "Get a Quote" at bounding box center [805, 386] width 45 height 18
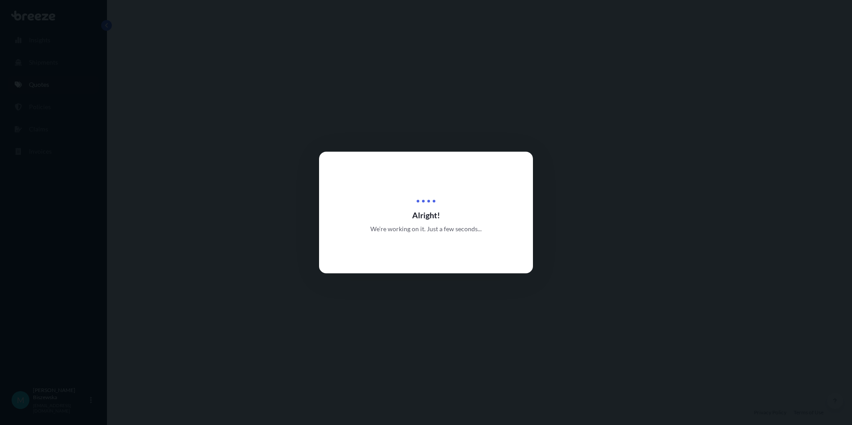
select select "Road"
select select "1"
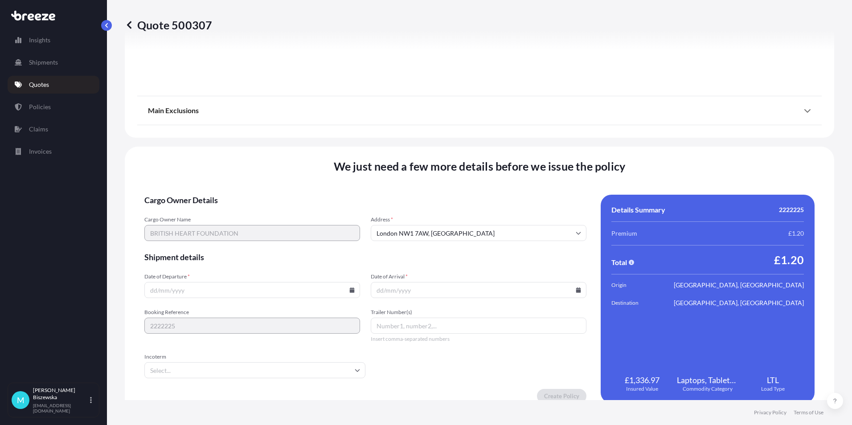
scroll to position [989, 0]
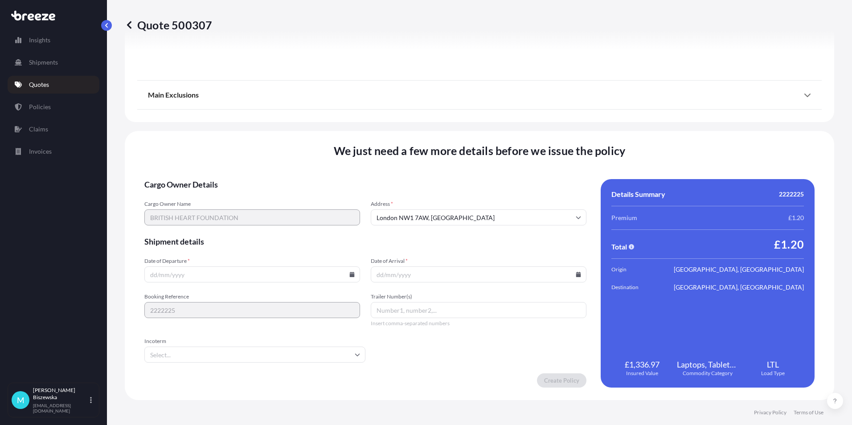
click at [352, 274] on icon at bounding box center [352, 274] width 5 height 5
click at [208, 226] on button "30" at bounding box center [210, 229] width 14 height 14
type input "[DATE]"
click at [576, 275] on icon at bounding box center [578, 274] width 5 height 5
click at [534, 124] on icon at bounding box center [536, 124] width 4 height 5
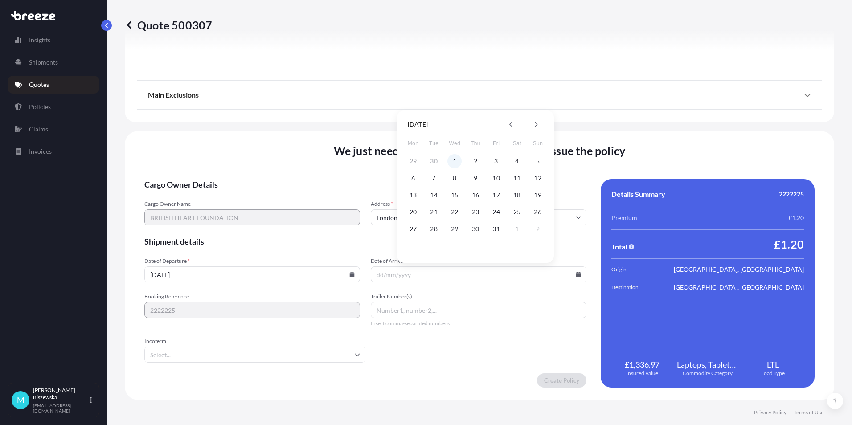
click at [452, 159] on button "1" at bounding box center [454, 161] width 14 height 14
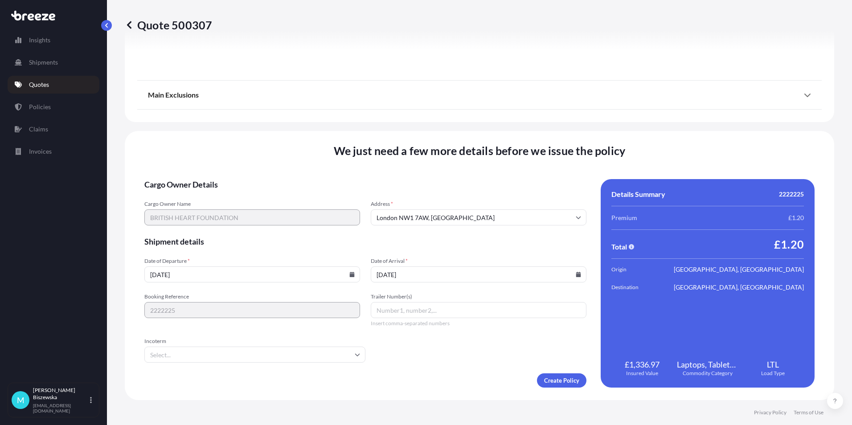
type input "[DATE]"
click at [450, 341] on form "Cargo Owner Details Cargo Owner Name BRITISH HEART FOUNDATION Address * [GEOGRA…" at bounding box center [365, 283] width 442 height 208
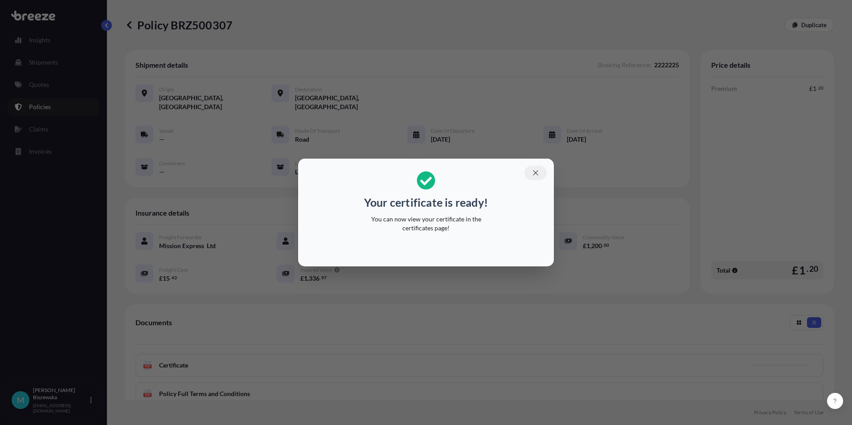
click at [537, 172] on icon "button" at bounding box center [535, 173] width 8 height 8
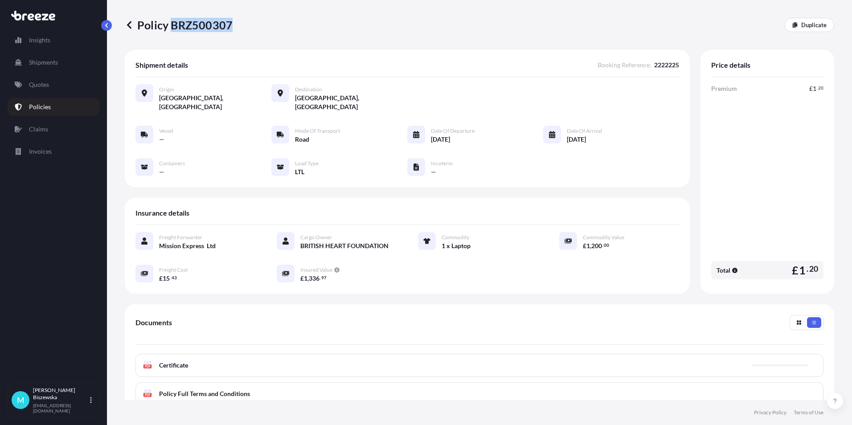
drag, startPoint x: 172, startPoint y: 25, endPoint x: 230, endPoint y: 23, distance: 58.4
click at [230, 23] on p "Policy BRZ500307" at bounding box center [179, 25] width 108 height 14
drag, startPoint x: 230, startPoint y: 23, endPoint x: 214, endPoint y: 23, distance: 16.5
copy p "BRZ500307"
click at [53, 88] on link "Quotes" at bounding box center [54, 85] width 92 height 18
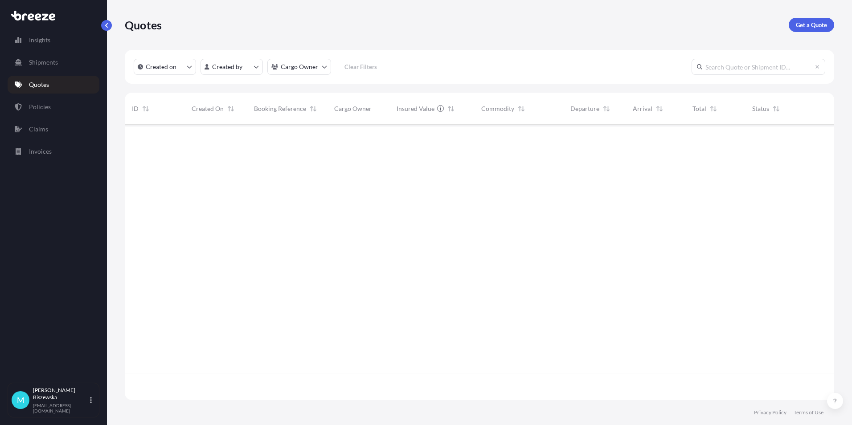
scroll to position [273, 702]
click at [803, 22] on p "Get a Quote" at bounding box center [810, 24] width 31 height 9
select select "Sea"
select select "1"
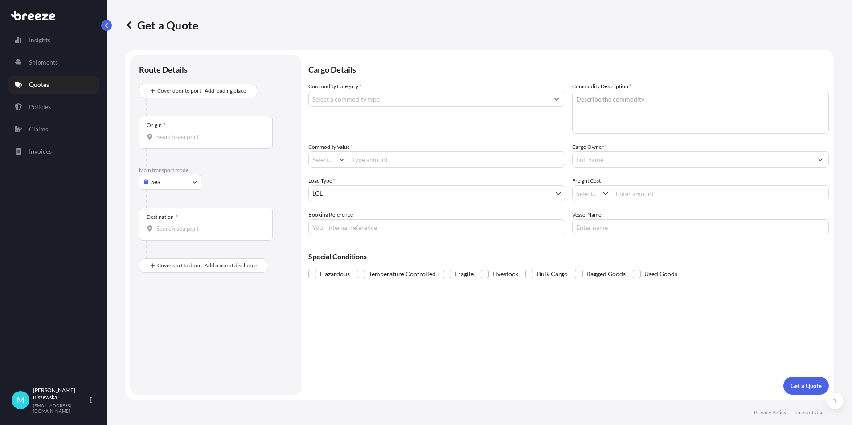
type input "£ GBP"
click at [182, 185] on body "Insights Shipments Quotes Policies Claims Invoices M [PERSON_NAME] [PERSON_NAME…" at bounding box center [426, 212] width 852 height 425
click at [173, 233] on div "Road" at bounding box center [170, 237] width 55 height 16
select select "Road"
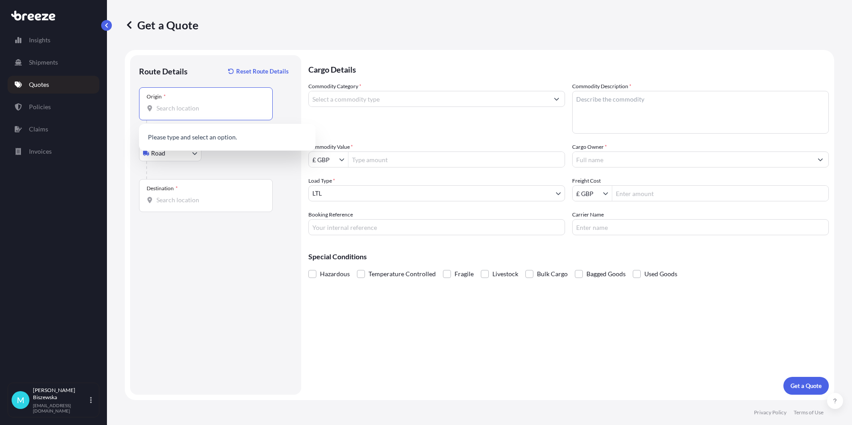
click at [167, 107] on input "Origin *" at bounding box center [208, 108] width 105 height 9
paste input "NW1 7AW"
click at [227, 137] on span "London NW1 7AW , [GEOGRAPHIC_DATA]" at bounding box center [238, 140] width 139 height 18
type input "London NW1 7AW, [GEOGRAPHIC_DATA]"
click at [240, 163] on div at bounding box center [219, 170] width 146 height 18
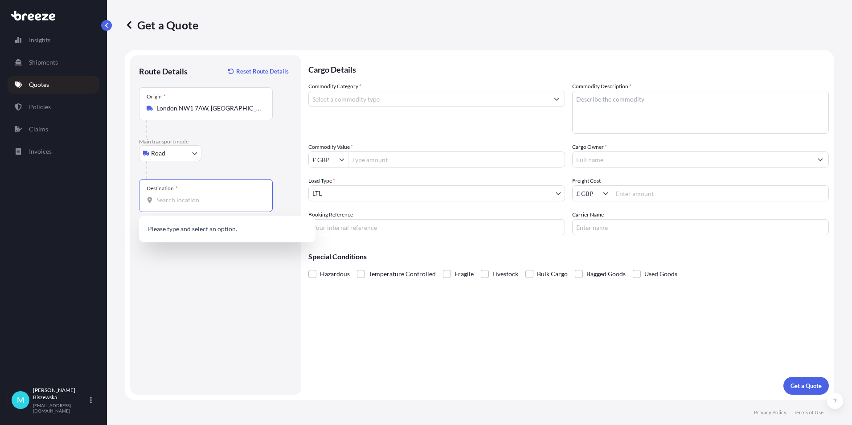
click at [164, 202] on input "Destination *" at bounding box center [208, 200] width 105 height 9
paste input "B37 7YE"
click at [197, 233] on span "[STREET_ADDRESS]" at bounding box center [238, 232] width 139 height 18
type input "[STREET_ADDRESS]"
click at [328, 100] on input "Commodity Category *" at bounding box center [429, 99] width 240 height 16
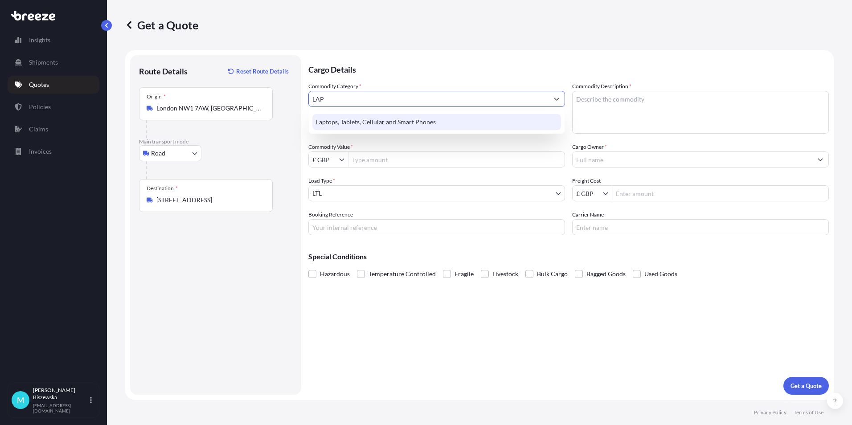
click at [333, 125] on div "Laptops, Tablets, Cellular and Smart Phones" at bounding box center [436, 122] width 249 height 16
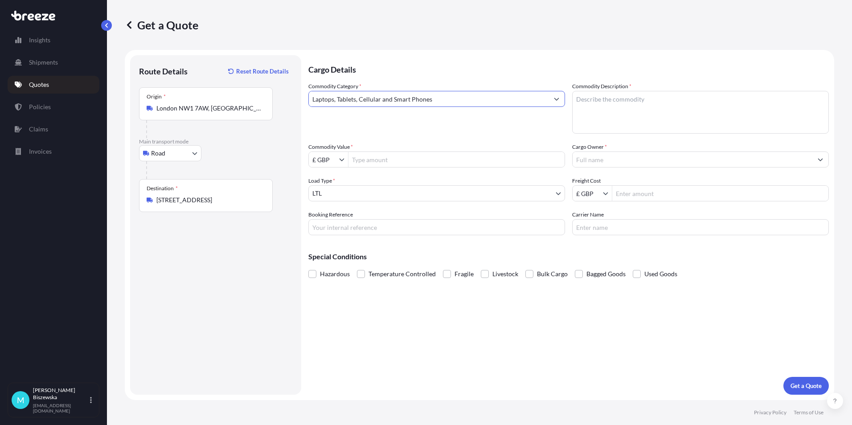
type input "Laptops, Tablets, Cellular and Smart Phones"
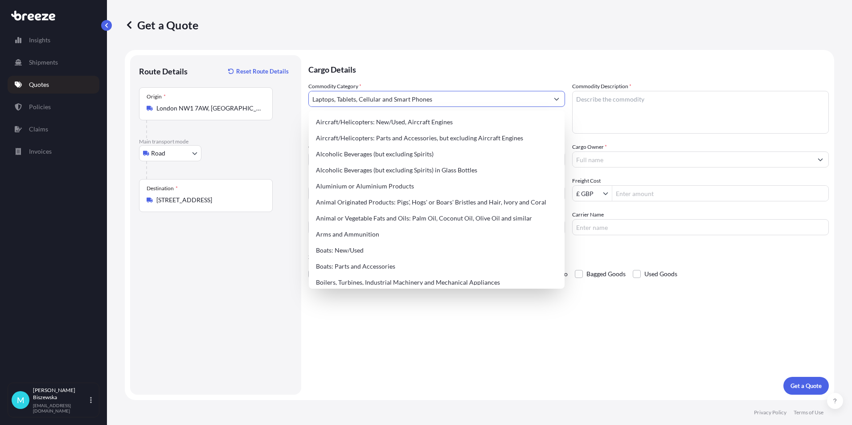
click at [420, 60] on p "Cargo Details" at bounding box center [568, 68] width 520 height 27
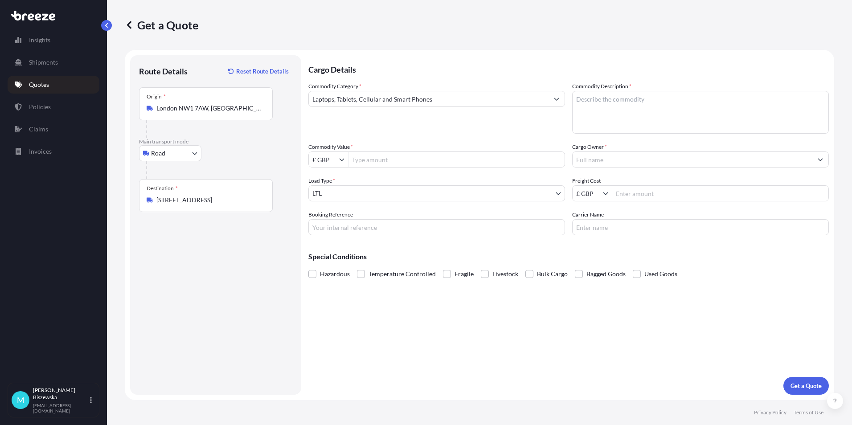
click at [387, 158] on input "Commodity Value *" at bounding box center [456, 159] width 216 height 16
type input "1,200"
click at [396, 134] on div "Commodity Category * Laptops, Tablets, Cellular and Smart Phones Commodity Desc…" at bounding box center [568, 158] width 520 height 153
click at [346, 229] on input "Booking Reference" at bounding box center [436, 227] width 257 height 16
paste input "2222239"
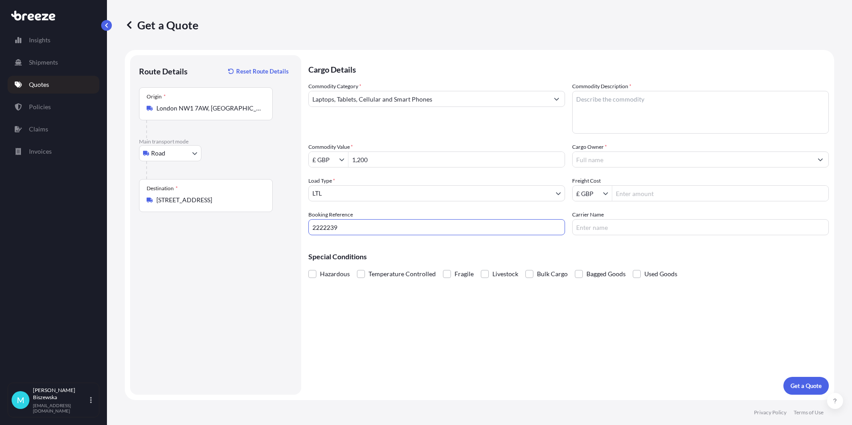
type input "2222239"
click at [385, 304] on div "Cargo Details Commodity Category * Laptops, Tablets, Cellular and Smart Phones …" at bounding box center [568, 224] width 520 height 339
click at [584, 103] on textarea "Commodity Description *" at bounding box center [700, 112] width 257 height 43
paste textarea "1 x Laptop"
type textarea "1 x Laptop"
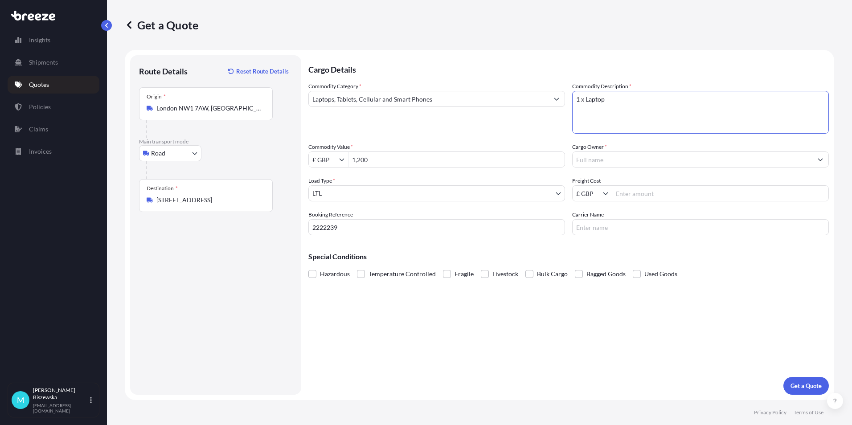
click at [549, 141] on div "Commodity Category * Laptops, Tablets, Cellular and Smart Phones Commodity Desc…" at bounding box center [568, 158] width 520 height 153
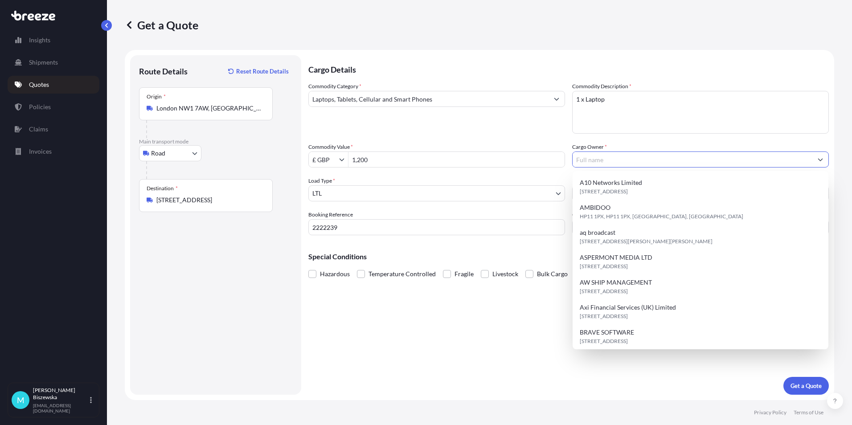
click at [590, 157] on input "Cargo Owner *" at bounding box center [692, 159] width 240 height 16
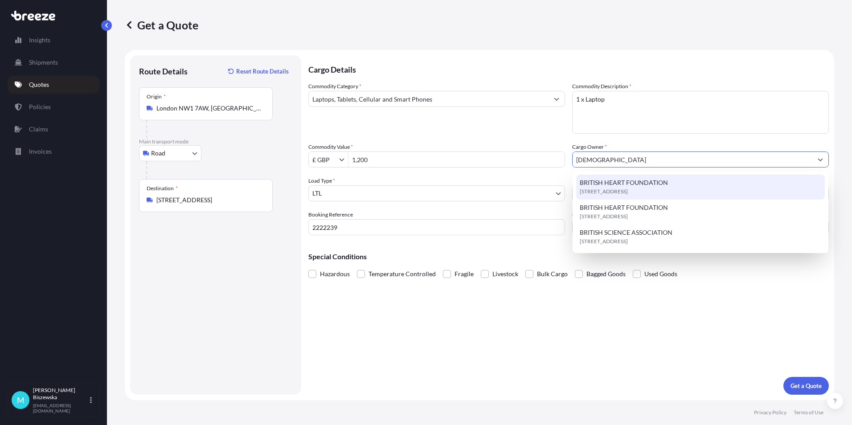
click at [611, 180] on span "BRITISH HEART FOUNDATION" at bounding box center [623, 182] width 88 height 9
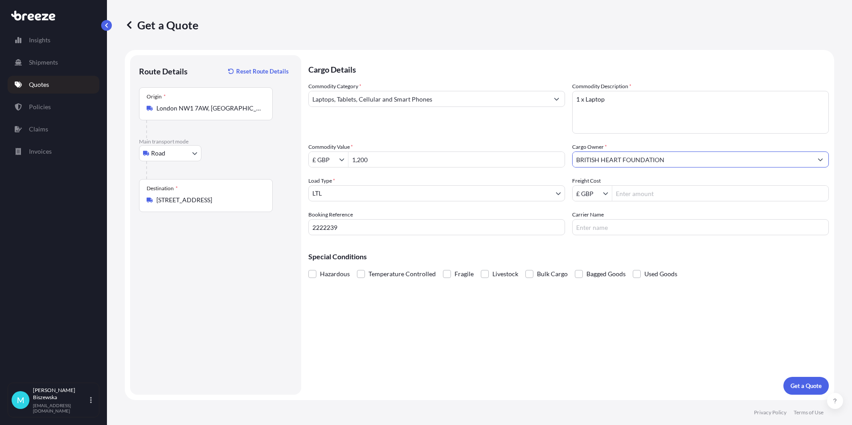
type input "BRITISH HEART FOUNDATION"
click at [534, 137] on div "Commodity Category * Laptops, Tablets, Cellular and Smart Phones Commodity Desc…" at bounding box center [568, 158] width 520 height 153
click at [646, 194] on input "Freight Cost" at bounding box center [720, 193] width 216 height 16
type input "15.43"
click at [628, 238] on div "Cargo Details Commodity Category * Laptops, Tablets, Cellular and Smart Phones …" at bounding box center [568, 224] width 520 height 339
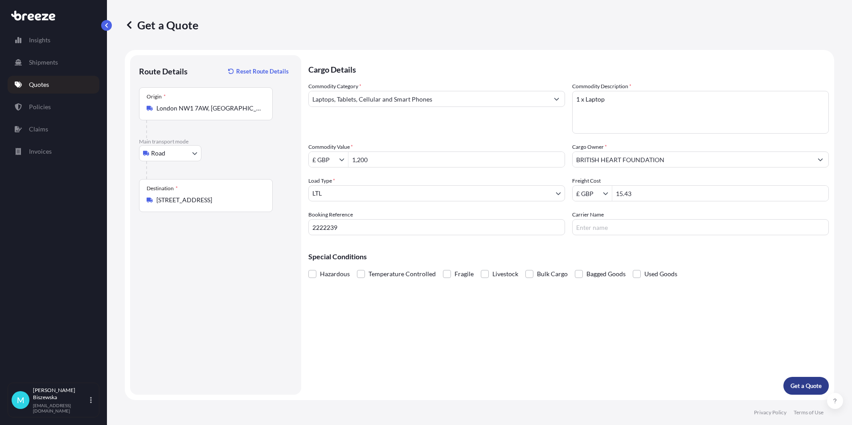
click at [812, 386] on p "Get a Quote" at bounding box center [805, 385] width 31 height 9
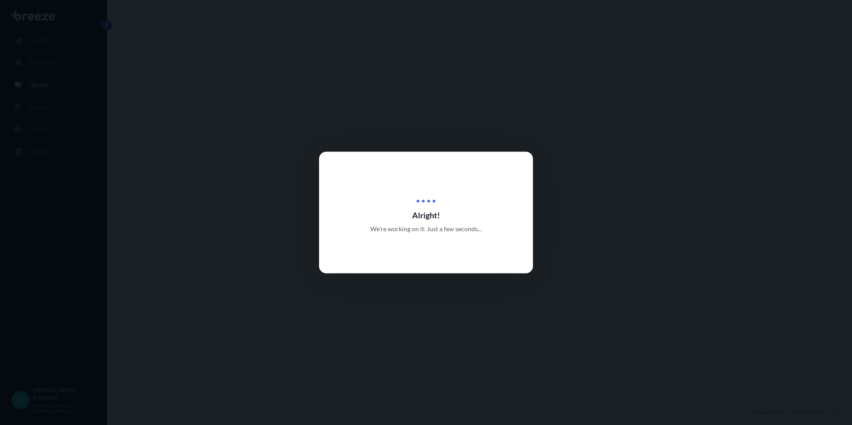
select select "Road"
select select "1"
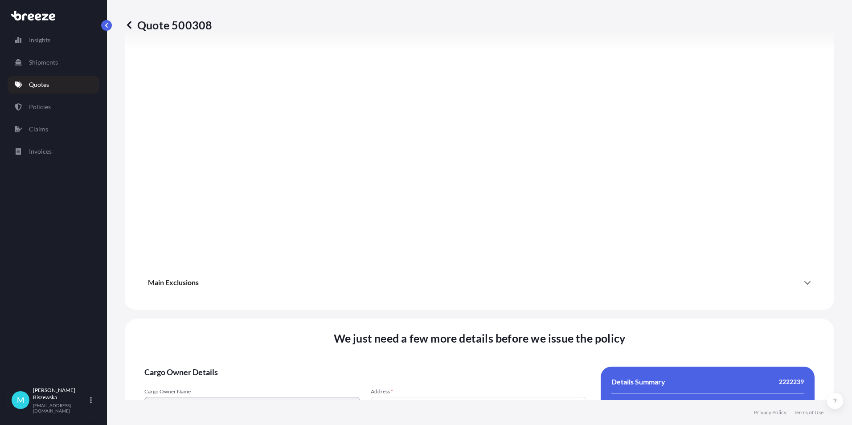
scroll to position [989, 0]
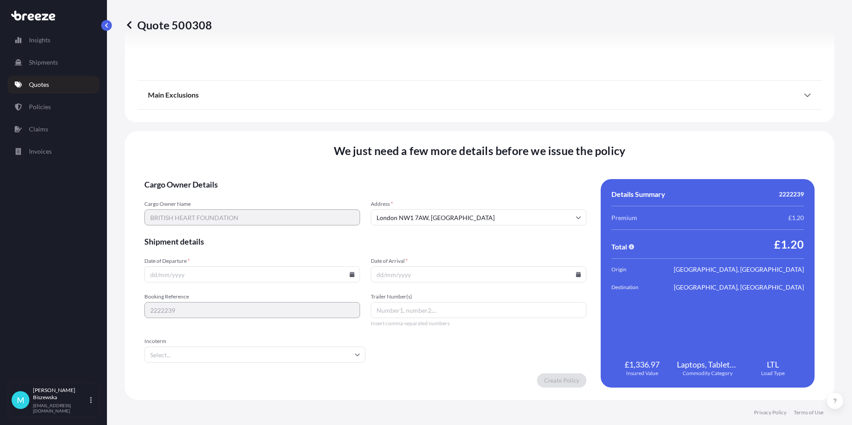
click at [351, 274] on icon at bounding box center [352, 274] width 5 height 5
click at [208, 231] on button "30" at bounding box center [210, 229] width 14 height 14
type input "[DATE]"
click at [571, 271] on input "Date of Arrival *" at bounding box center [479, 274] width 216 height 16
click at [576, 273] on icon at bounding box center [578, 274] width 5 height 5
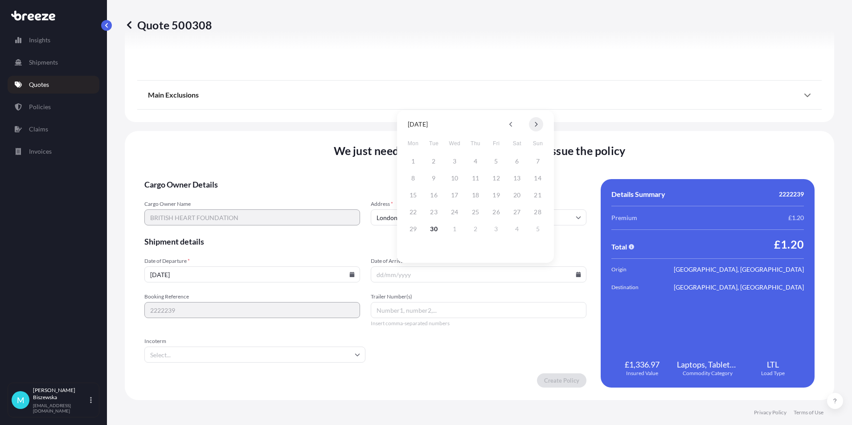
click at [538, 124] on button at bounding box center [536, 124] width 14 height 14
click at [454, 159] on button "1" at bounding box center [454, 161] width 14 height 14
type input "[DATE]"
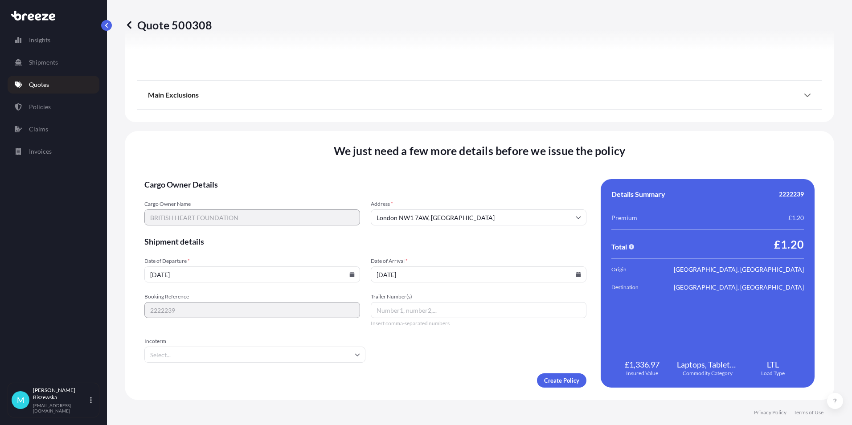
click at [475, 348] on form "Cargo Owner Details Cargo Owner Name BRITISH HEART FOUNDATION Address * [GEOGRA…" at bounding box center [365, 283] width 442 height 208
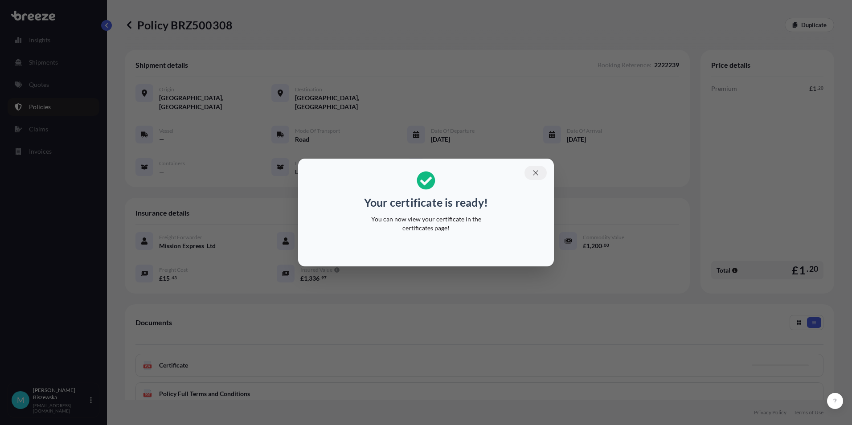
click at [534, 173] on icon "button" at bounding box center [535, 173] width 8 height 8
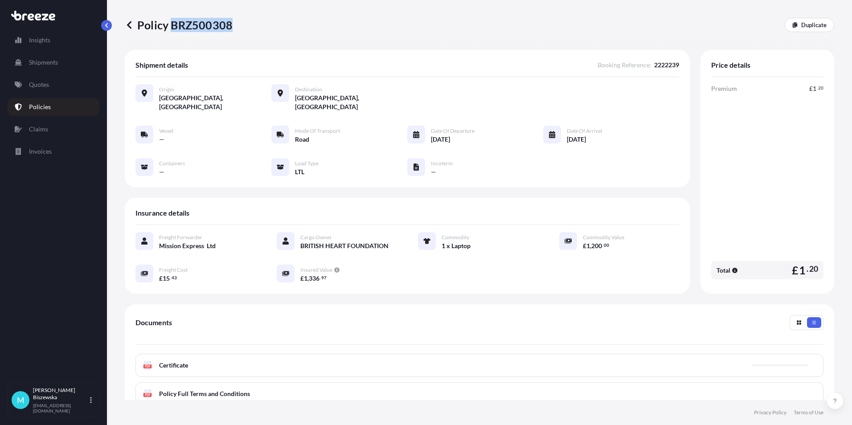
drag, startPoint x: 171, startPoint y: 24, endPoint x: 231, endPoint y: 25, distance: 59.3
click at [231, 25] on p "Policy BRZ500308" at bounding box center [179, 25] width 108 height 14
drag, startPoint x: 231, startPoint y: 25, endPoint x: 214, endPoint y: 24, distance: 16.5
copy p "BRZ500308"
click at [51, 85] on link "Quotes" at bounding box center [54, 85] width 92 height 18
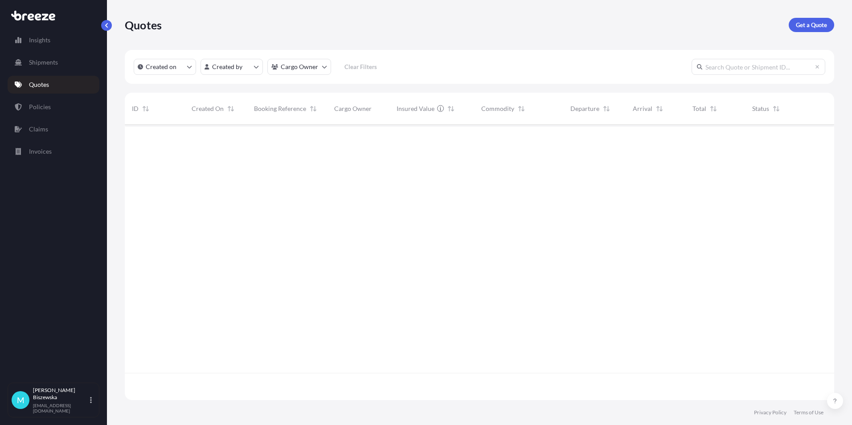
scroll to position [273, 702]
click at [809, 24] on p "Get a Quote" at bounding box center [810, 24] width 31 height 9
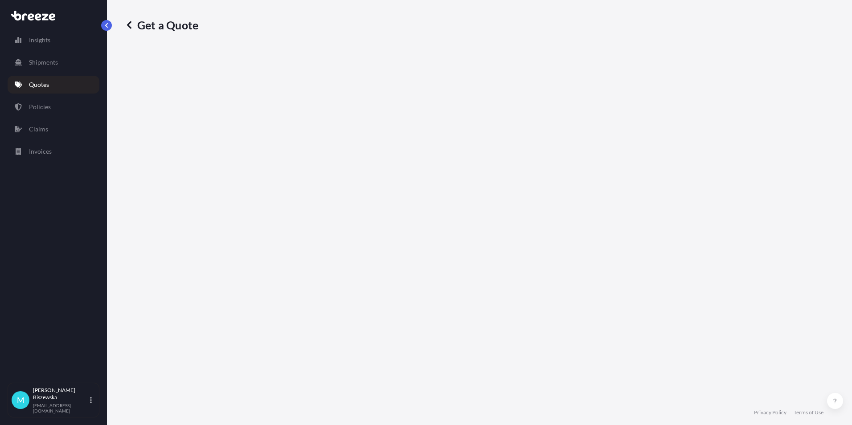
select select "Sea"
select select "1"
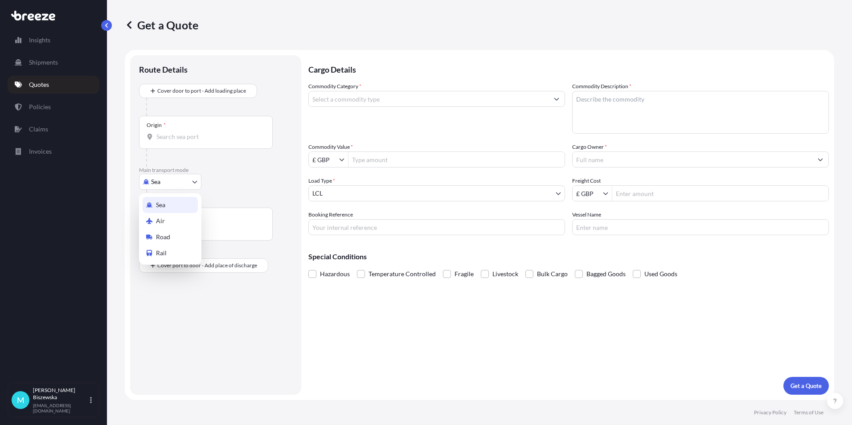
click at [183, 181] on body "Insights Shipments Quotes Policies Claims Invoices M [PERSON_NAME] [PERSON_NAME…" at bounding box center [426, 212] width 852 height 425
click at [174, 232] on div "Road" at bounding box center [170, 237] width 55 height 16
select select "Road"
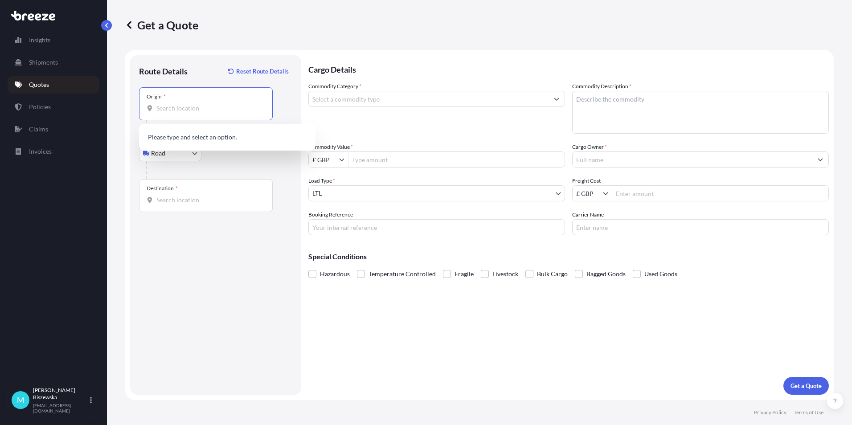
click at [174, 108] on input "Origin *" at bounding box center [208, 108] width 105 height 9
paste input "WC1V 7QH"
type input "London WC1V 7QH, [GEOGRAPHIC_DATA]"
click at [245, 155] on div "Road Sea Air Road Rail" at bounding box center [215, 153] width 153 height 16
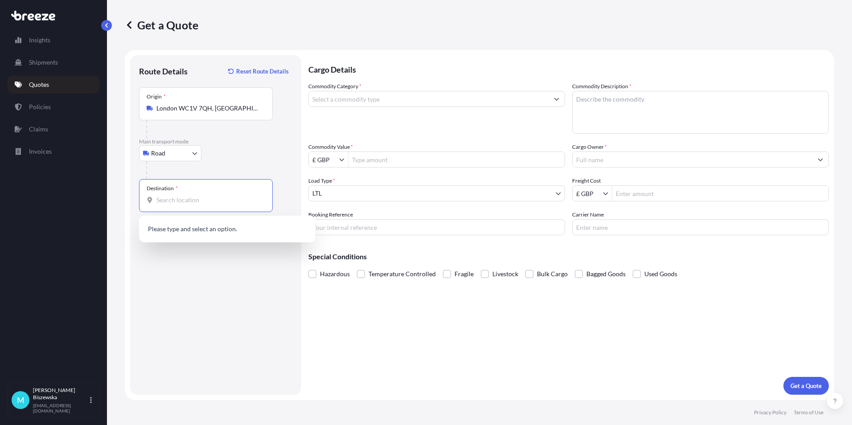
click at [163, 199] on input "Destination *" at bounding box center [208, 200] width 105 height 9
paste input "BN14 7RU"
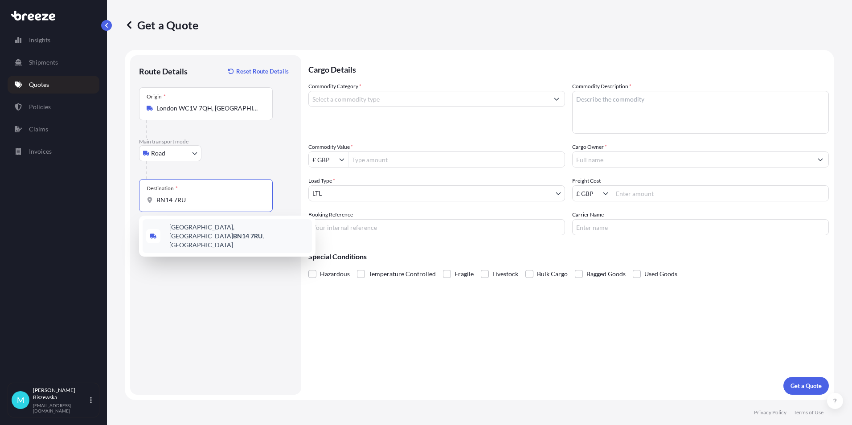
click at [204, 236] on div "[STREET_ADDRESS]" at bounding box center [227, 236] width 169 height 34
type input "[STREET_ADDRESS]"
click at [326, 308] on div "Cargo Details Commodity Category * Commodity Description * Commodity Value * £ …" at bounding box center [568, 224] width 520 height 339
click at [359, 97] on input "Commodity Category *" at bounding box center [429, 99] width 240 height 16
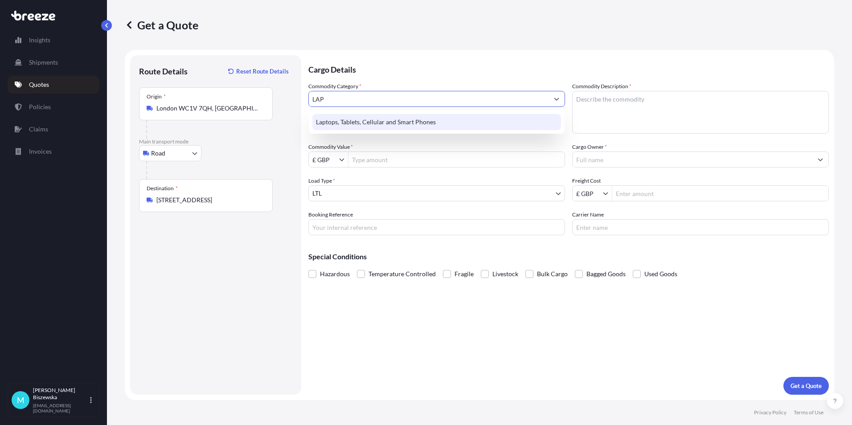
click at [359, 120] on div "Laptops, Tablets, Cellular and Smart Phones" at bounding box center [436, 122] width 249 height 16
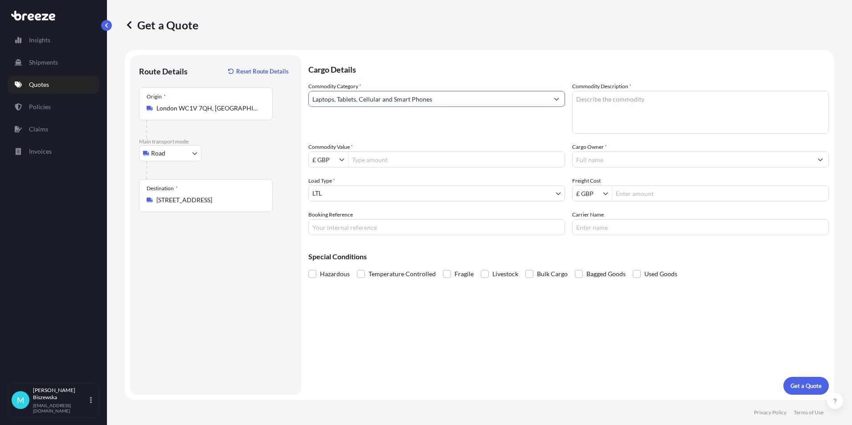
type input "Laptops, Tablets, Cellular and Smart Phones"
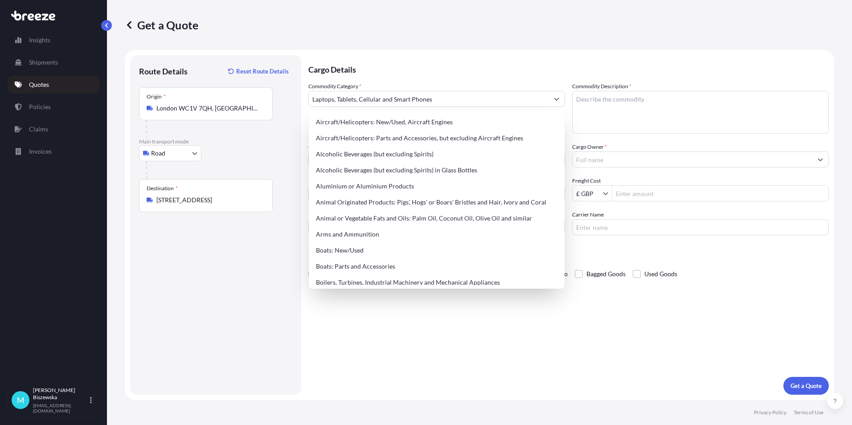
click at [379, 73] on p "Cargo Details" at bounding box center [568, 68] width 520 height 27
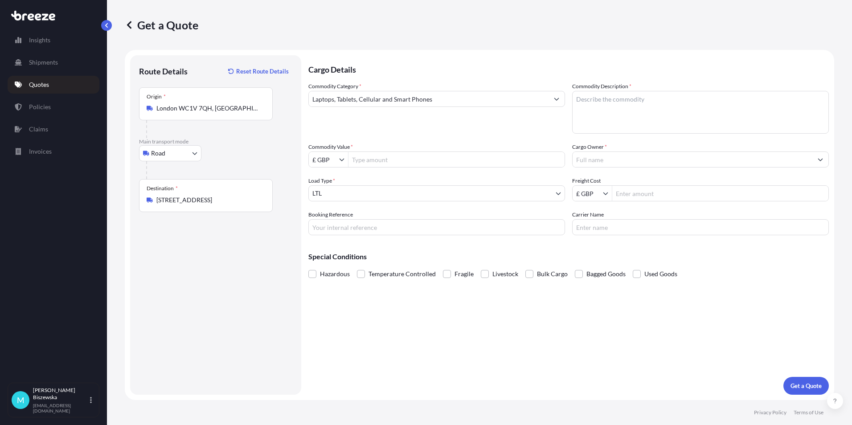
click at [367, 157] on input "Commodity Value *" at bounding box center [456, 159] width 216 height 16
type input "1,200"
click at [406, 131] on div "Commodity Category * Laptops, Tablets, Cellular and Smart Phones" at bounding box center [436, 108] width 257 height 52
click at [381, 229] on input "Booking Reference" at bounding box center [436, 227] width 257 height 16
paste input "2222300"
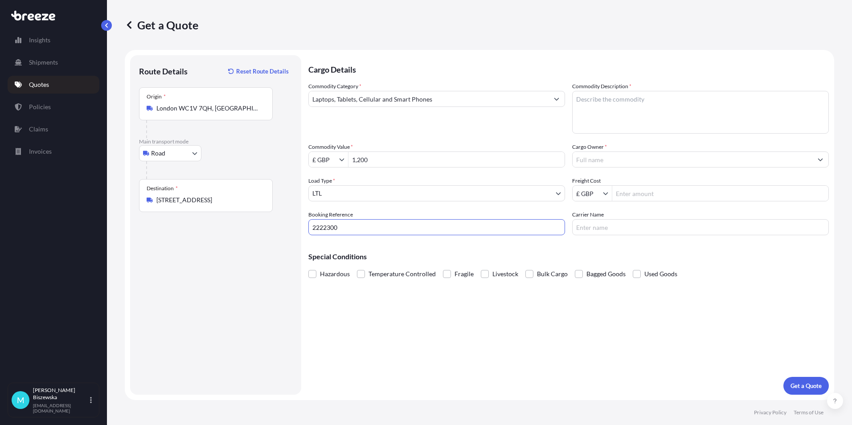
type input "2222300"
click at [427, 314] on div "Cargo Details Commodity Category * Laptops, Tablets, Cellular and Smart Phones …" at bounding box center [568, 224] width 520 height 339
click at [592, 102] on textarea "Commodity Description *" at bounding box center [700, 112] width 257 height 43
paste textarea "Dell Laptop"
type textarea "Dell Laptop"
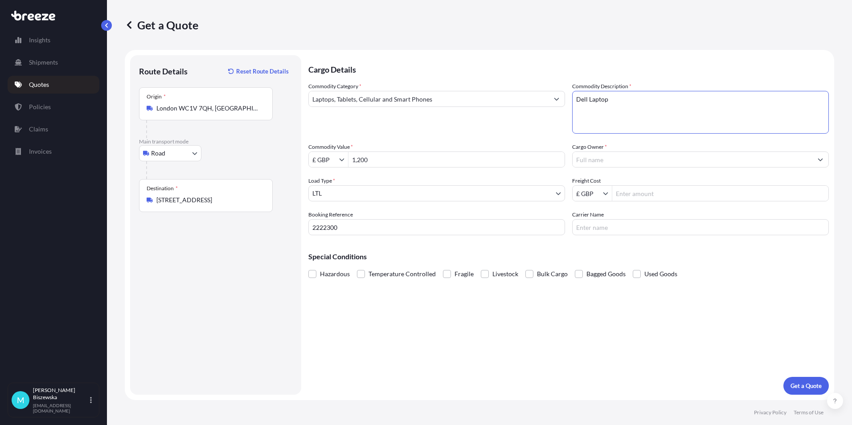
click at [555, 135] on div "Commodity Category * Laptops, Tablets, Cellular and Smart Phones Commodity Desc…" at bounding box center [568, 158] width 520 height 153
click at [596, 159] on input "Cargo Owner *" at bounding box center [692, 159] width 240 height 16
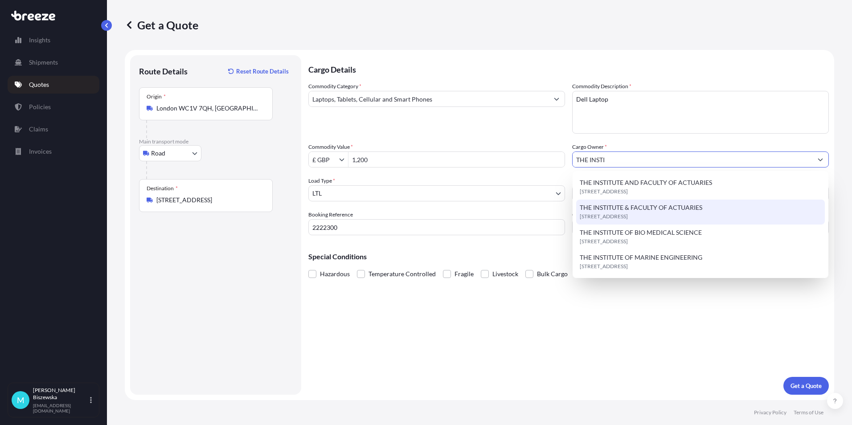
click at [642, 210] on span "THE INSTITUTE & FACULTY OF ACTUARIES" at bounding box center [640, 207] width 122 height 9
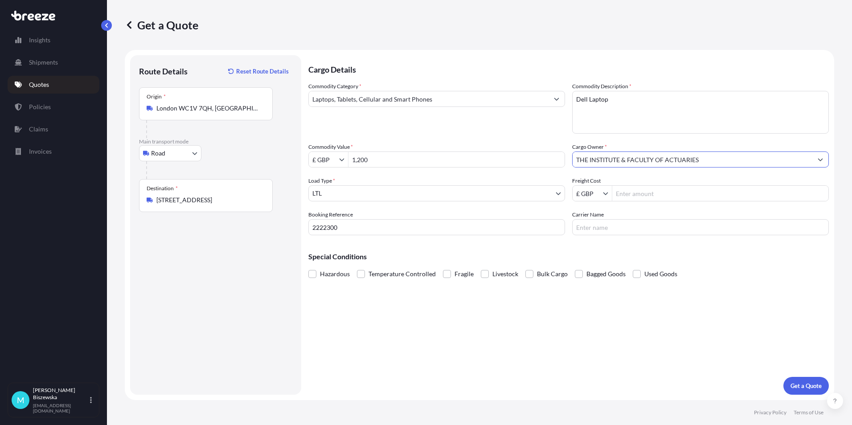
type input "THE INSTITUTE & FACULTY OF ACTUARIES"
click at [539, 135] on div "Commodity Category * Laptops, Tablets, Cellular and Smart Phones Commodity Desc…" at bounding box center [568, 158] width 520 height 153
click at [625, 194] on input "Freight Cost" at bounding box center [720, 193] width 216 height 16
type input "33.75"
click at [593, 247] on div "Special Conditions Hazardous Temperature Controlled Fragile Livestock Bulk Carg…" at bounding box center [568, 261] width 520 height 38
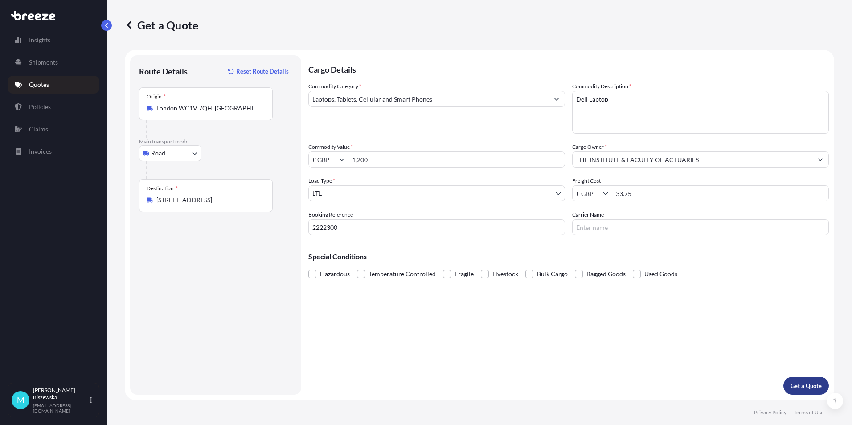
click at [795, 388] on p "Get a Quote" at bounding box center [805, 385] width 31 height 9
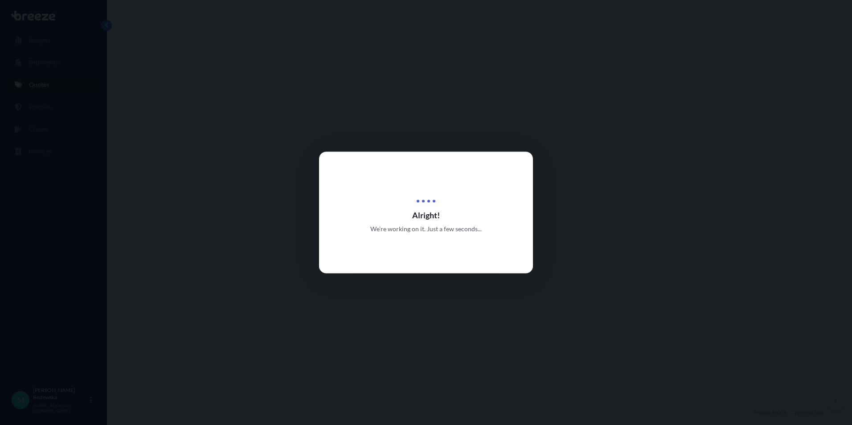
select select "Road"
select select "1"
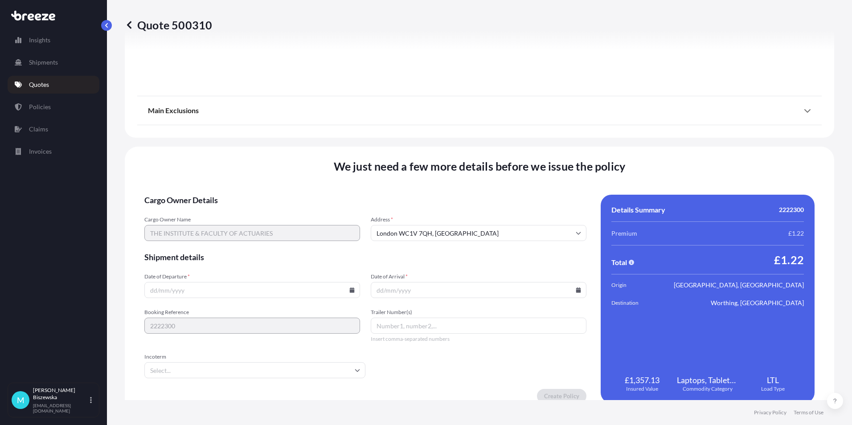
scroll to position [989, 0]
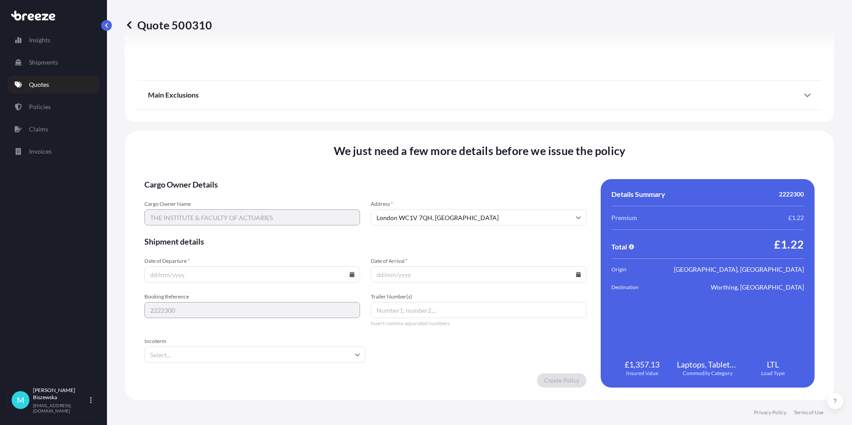
click at [350, 272] on icon at bounding box center [351, 274] width 5 height 5
click at [209, 228] on button "30" at bounding box center [210, 229] width 14 height 14
type input "[DATE]"
click at [576, 273] on icon at bounding box center [578, 274] width 5 height 5
click at [535, 124] on icon at bounding box center [536, 124] width 4 height 5
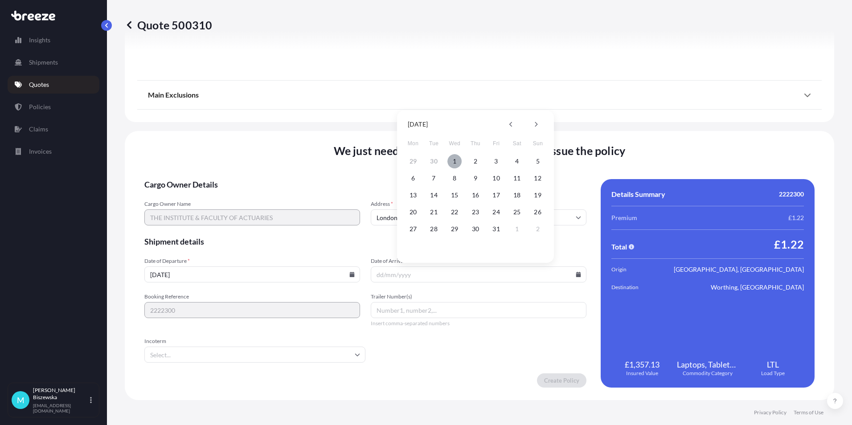
click at [453, 160] on button "1" at bounding box center [454, 161] width 14 height 14
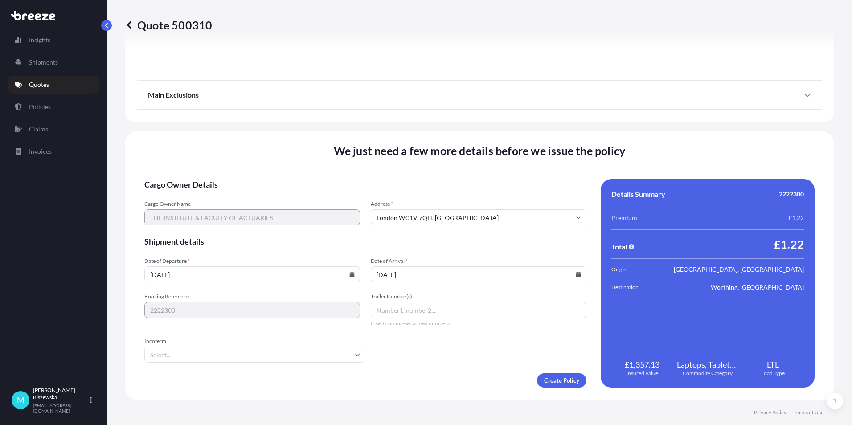
type input "[DATE]"
drag, startPoint x: 443, startPoint y: 364, endPoint x: 546, endPoint y: 380, distance: 104.6
click at [445, 364] on form "Cargo Owner Details Cargo Owner Name THE INSTITUTE & FACULTY OF ACTUARIES Addre…" at bounding box center [365, 283] width 442 height 208
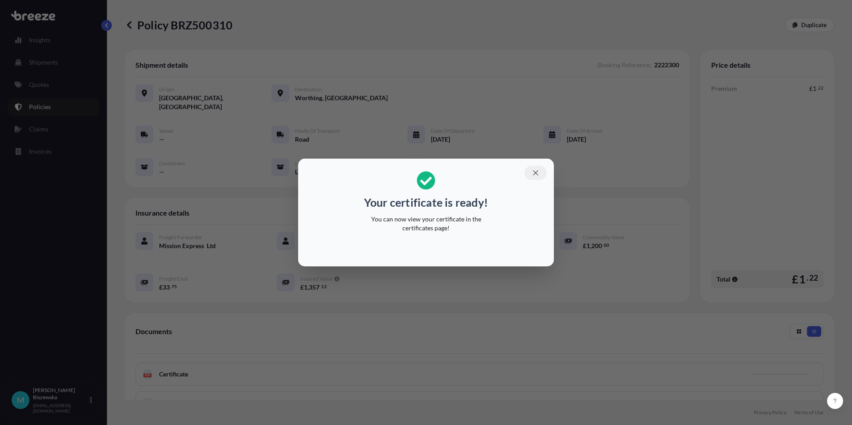
click at [536, 174] on icon "button" at bounding box center [535, 172] width 5 height 5
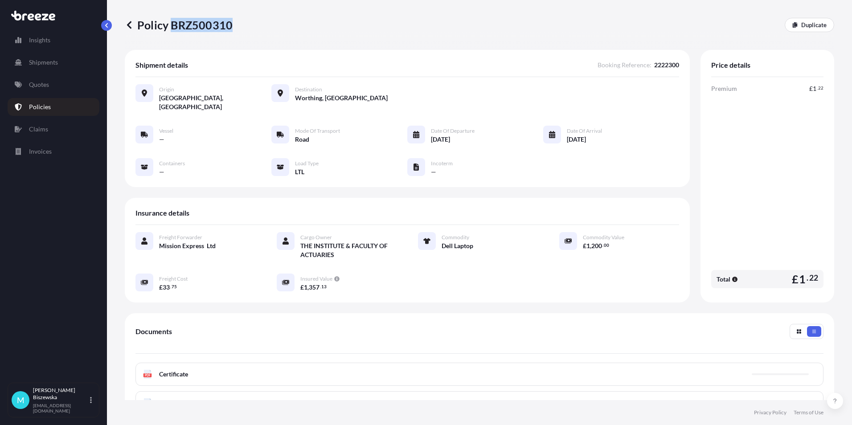
drag, startPoint x: 184, startPoint y: 23, endPoint x: 229, endPoint y: 23, distance: 45.9
click at [229, 23] on p "Policy BRZ500310" at bounding box center [179, 25] width 108 height 14
drag, startPoint x: 229, startPoint y: 23, endPoint x: 218, endPoint y: 23, distance: 11.6
copy p "BRZ500310"
click at [52, 86] on link "Quotes" at bounding box center [54, 85] width 92 height 18
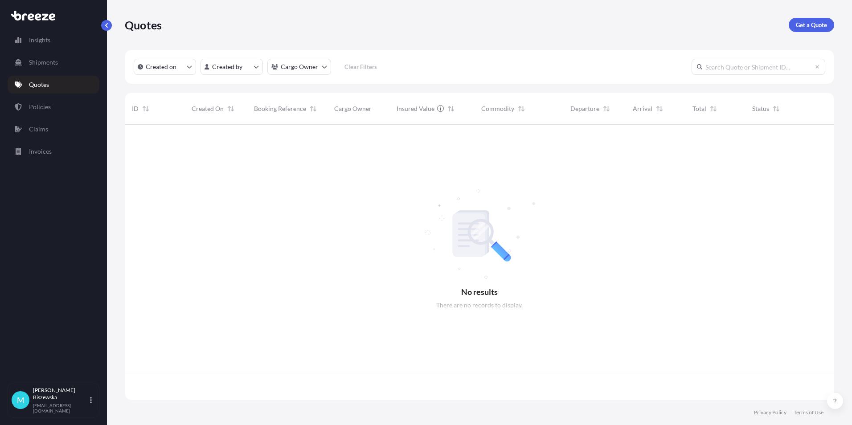
scroll to position [273, 702]
click at [820, 24] on p "Get a Quote" at bounding box center [810, 24] width 31 height 9
select select "Sea"
select select "1"
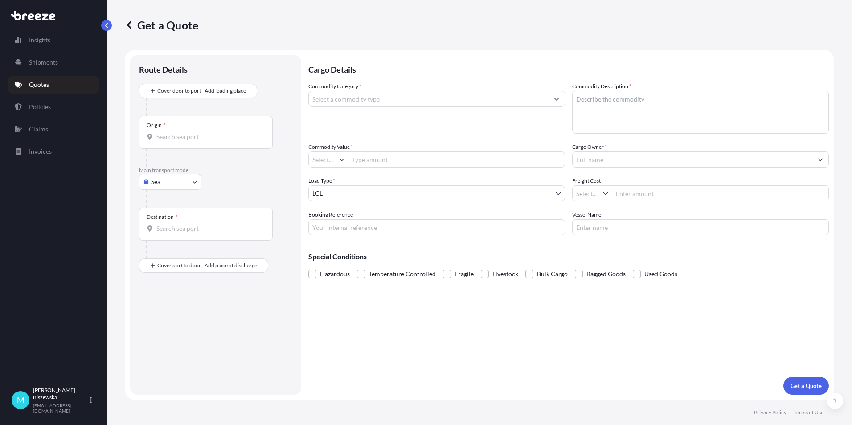
type input "£ GBP"
click at [169, 179] on body "Insights Shipments Quotes Policies Claims Invoices M [PERSON_NAME] [PERSON_NAME…" at bounding box center [426, 212] width 852 height 425
click at [184, 234] on div "Road" at bounding box center [170, 237] width 55 height 16
select select "Road"
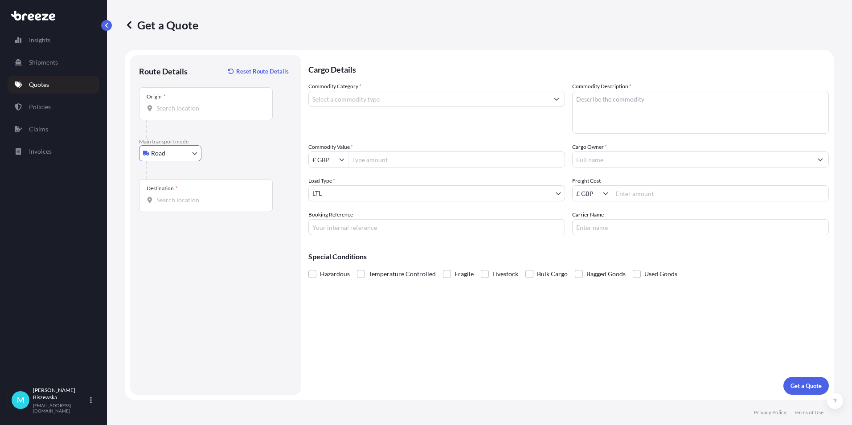
click at [166, 106] on input "Origin *" at bounding box center [208, 108] width 105 height 9
paste input "NW1 7AW"
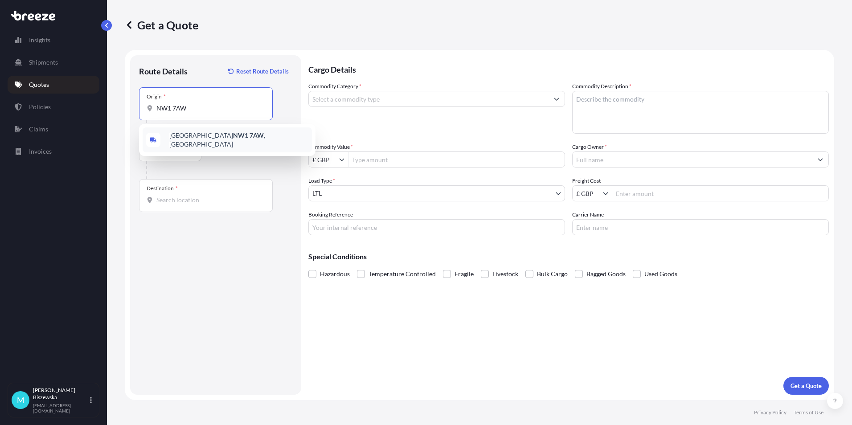
click at [226, 135] on span "London NW1 7AW , [GEOGRAPHIC_DATA]" at bounding box center [238, 140] width 139 height 18
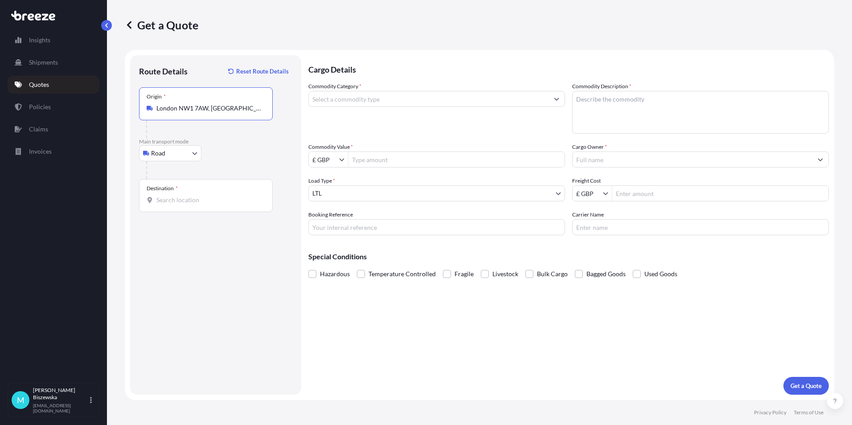
type input "London NW1 7AW, [GEOGRAPHIC_DATA]"
click at [243, 155] on div "Road Sea Air Road Rail" at bounding box center [215, 153] width 153 height 16
click at [164, 200] on input "Destination *" at bounding box center [208, 200] width 105 height 9
paste input "PE21 9LJ"
click at [205, 240] on div "[STREET_ADDRESS]" at bounding box center [227, 236] width 169 height 34
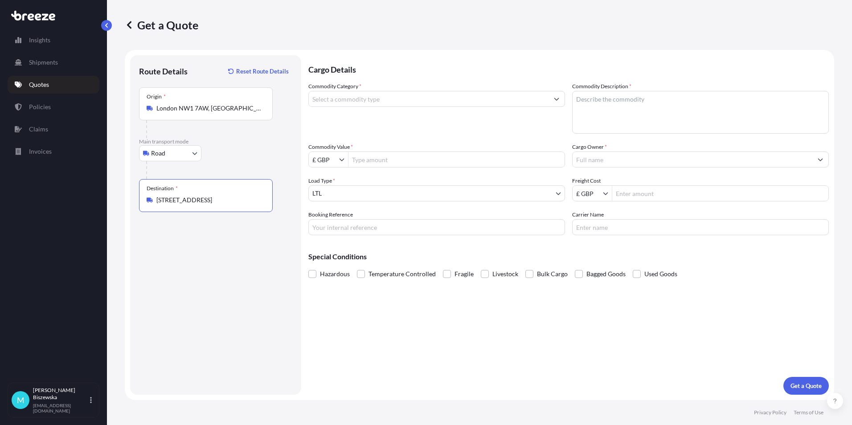
type input "[STREET_ADDRESS]"
click at [336, 101] on input "Commodity Category *" at bounding box center [429, 99] width 240 height 16
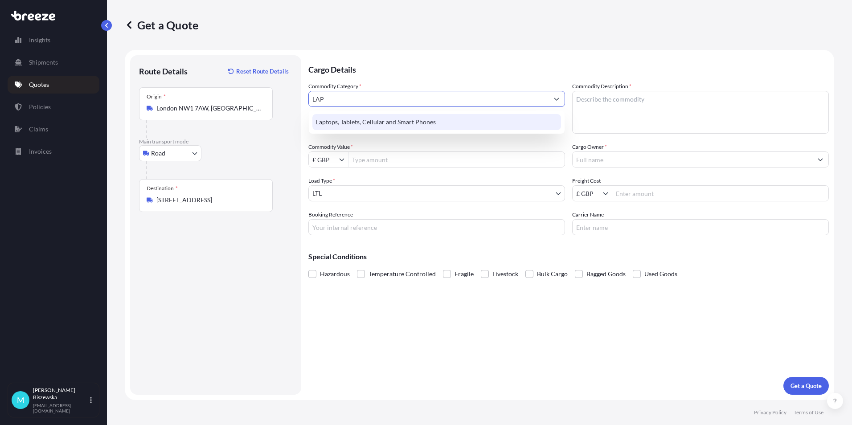
click at [339, 121] on div "Laptops, Tablets, Cellular and Smart Phones" at bounding box center [436, 122] width 249 height 16
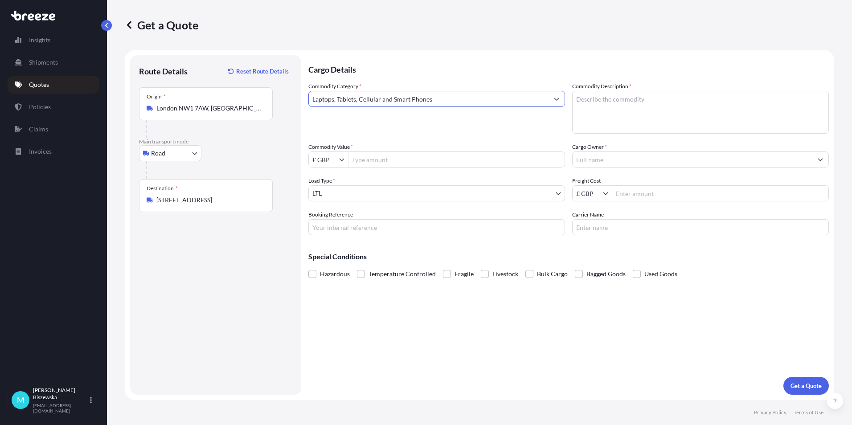
type input "Laptops, Tablets, Cellular and Smart Phones"
click at [371, 72] on p "Cargo Details" at bounding box center [568, 68] width 520 height 27
click at [405, 162] on input "Commodity Value *" at bounding box center [456, 159] width 216 height 16
type input "1,200"
click at [404, 128] on div "Commodity Category * Laptops, Tablets, Cellular and Smart Phones" at bounding box center [436, 108] width 257 height 52
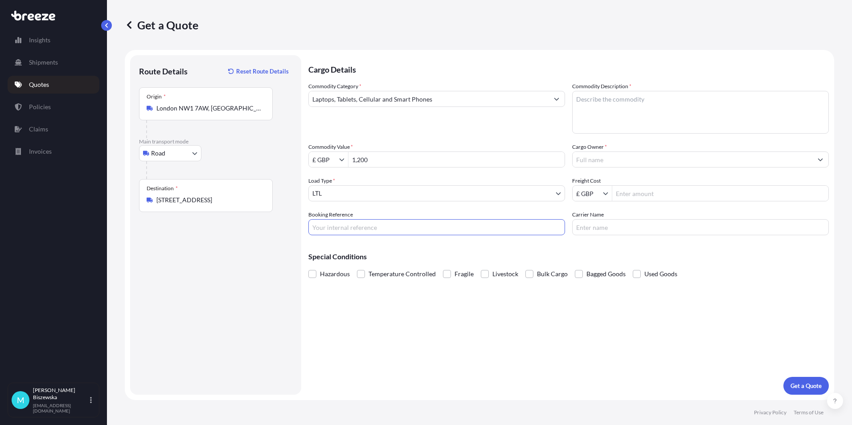
click at [339, 225] on input "Booking Reference" at bounding box center [436, 227] width 257 height 16
paste input "2222265"
type input "2222265"
click at [376, 303] on div "Cargo Details Commodity Category * Laptops, Tablets, Cellular and Smart Phones …" at bounding box center [568, 224] width 520 height 339
click at [590, 103] on textarea "Commodity Description *" at bounding box center [700, 112] width 257 height 43
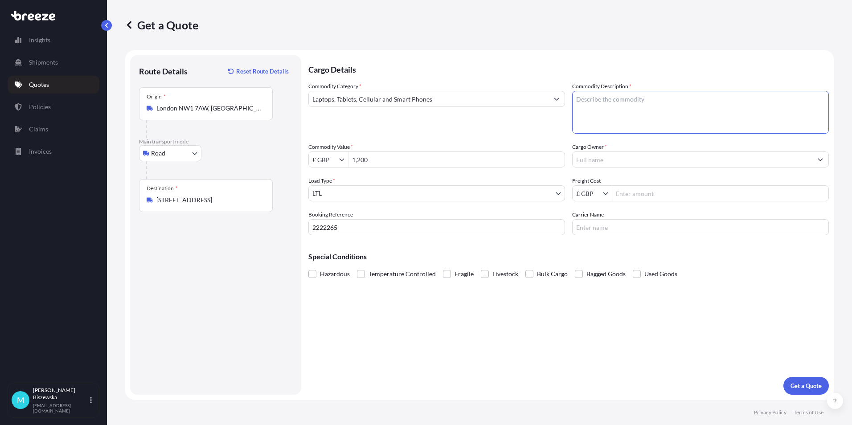
paste textarea "1 x Laptop (L-7JMCVB4)"
type textarea "1 x Laptop (L-7JMCVB4)"
click at [550, 140] on div "Commodity Category * Laptops, Tablets, Cellular and Smart Phones Commodity Desc…" at bounding box center [568, 158] width 520 height 153
click at [593, 157] on input "Cargo Owner *" at bounding box center [692, 159] width 240 height 16
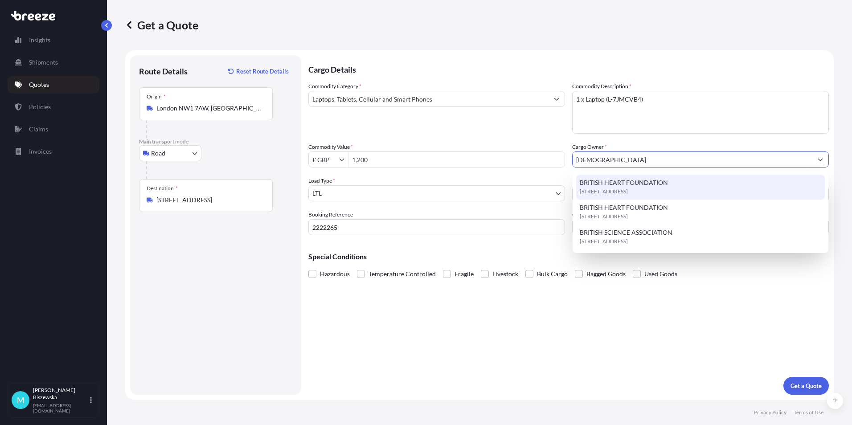
click at [610, 182] on span "BRITISH HEART FOUNDATION" at bounding box center [623, 182] width 88 height 9
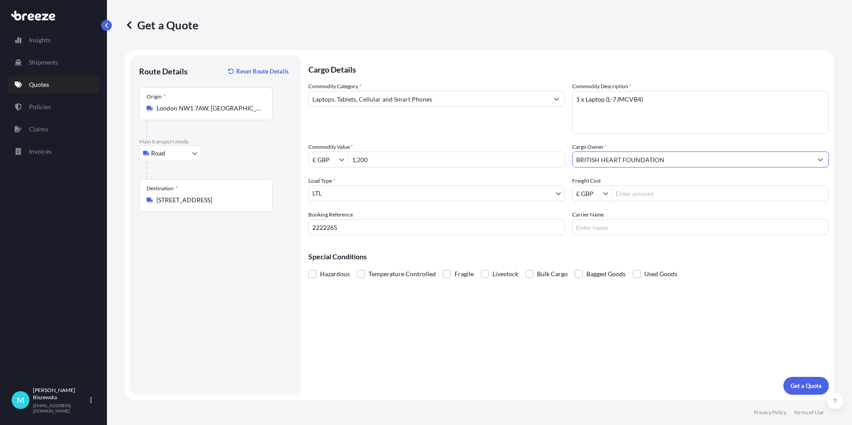
type input "BRITISH HEART FOUNDATION"
click at [546, 143] on div "Commodity Value * £ GBP 1,200" at bounding box center [436, 155] width 257 height 25
click at [629, 192] on input "Freight Cost" at bounding box center [720, 193] width 216 height 16
type input "15.43"
click at [615, 241] on div "Cargo Details Commodity Category * Laptops, Tablets, Cellular and Smart Phones …" at bounding box center [568, 224] width 520 height 339
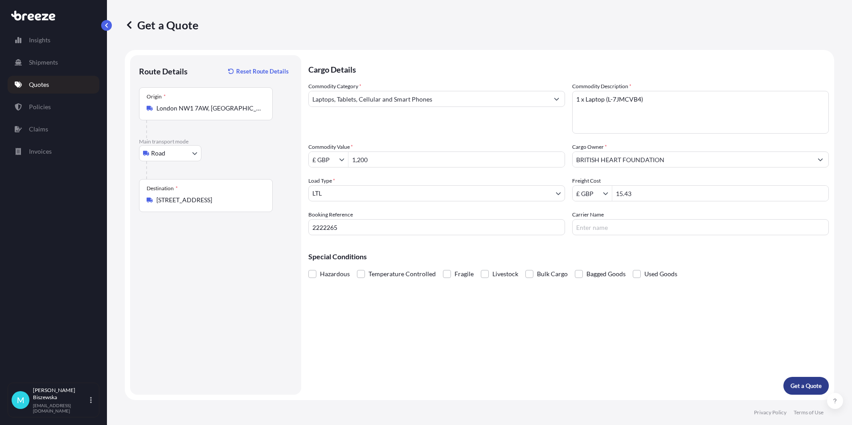
click at [794, 381] on p "Get a Quote" at bounding box center [805, 385] width 31 height 9
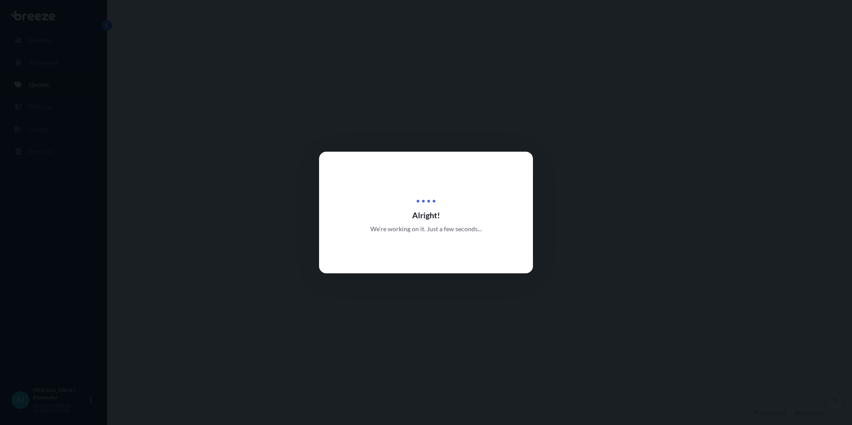
select select "Road"
select select "1"
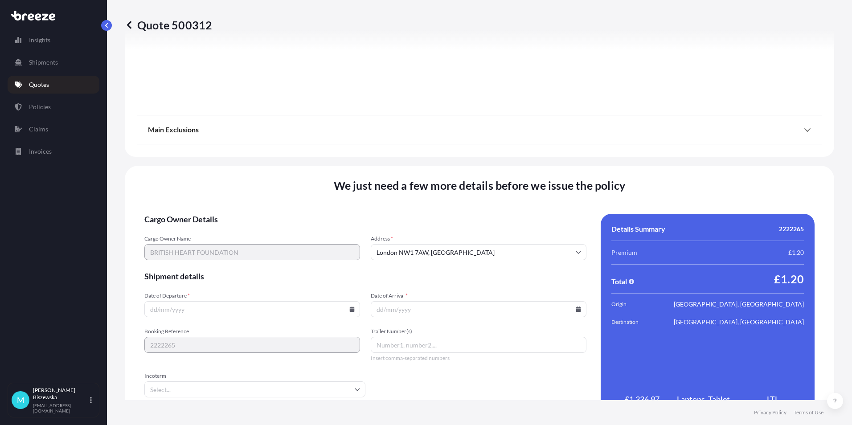
scroll to position [989, 0]
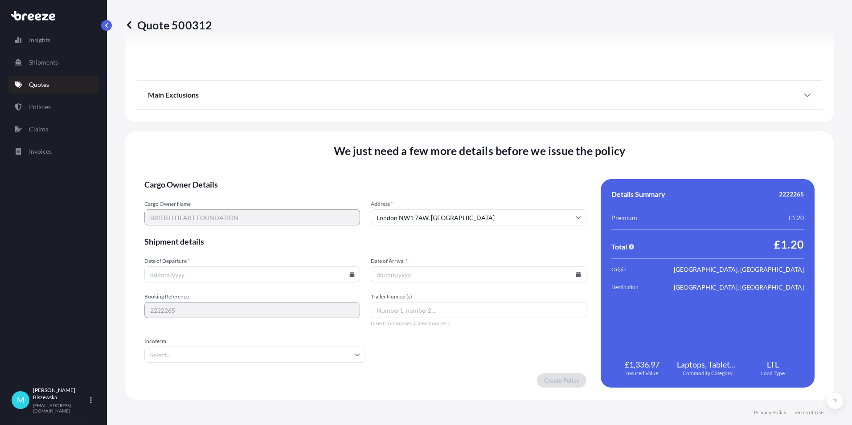
click at [350, 276] on icon at bounding box center [352, 274] width 5 height 5
click at [313, 125] on icon at bounding box center [312, 124] width 3 height 5
click at [232, 161] on button "1" at bounding box center [230, 161] width 14 height 14
type input "[DATE]"
click at [575, 272] on icon at bounding box center [577, 274] width 5 height 5
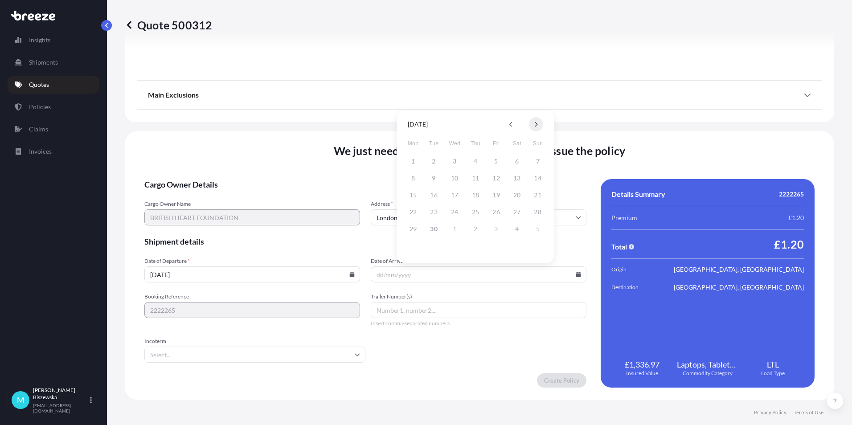
click at [534, 122] on icon at bounding box center [536, 124] width 4 height 5
click at [473, 161] on button "2" at bounding box center [475, 161] width 14 height 14
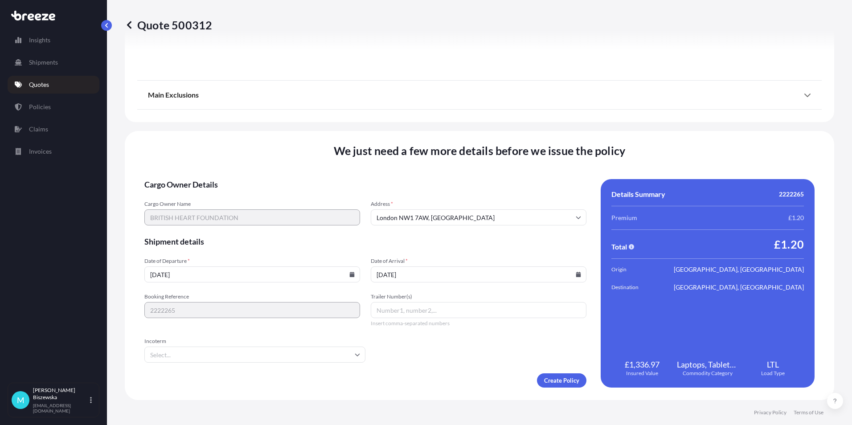
type input "[DATE]"
drag, startPoint x: 438, startPoint y: 363, endPoint x: 534, endPoint y: 390, distance: 99.7
click at [439, 363] on form "Cargo Owner Details Cargo Owner Name BRITISH HEART FOUNDATION Address * [GEOGRA…" at bounding box center [365, 283] width 442 height 208
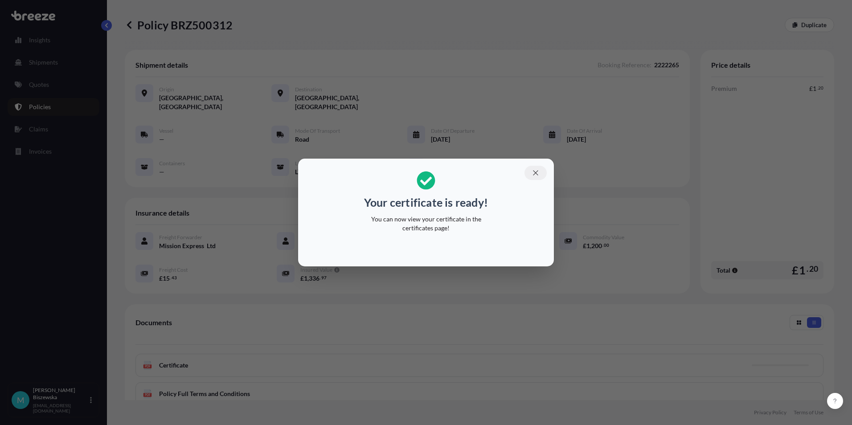
click at [538, 170] on icon "button" at bounding box center [535, 173] width 8 height 8
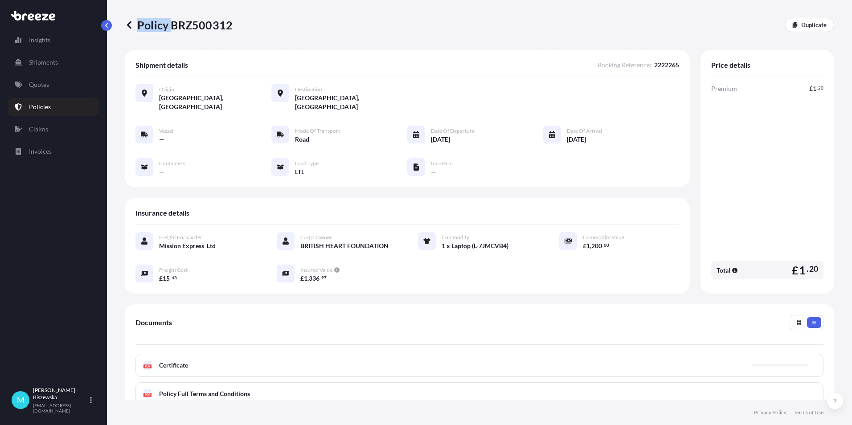
drag, startPoint x: 173, startPoint y: 25, endPoint x: 232, endPoint y: 24, distance: 58.8
click at [232, 24] on div "Policy BRZ500312 Duplicate" at bounding box center [479, 25] width 709 height 14
drag, startPoint x: 232, startPoint y: 24, endPoint x: 189, endPoint y: 35, distance: 43.5
click at [189, 35] on div "Policy BRZ500312 Duplicate" at bounding box center [479, 25] width 709 height 50
drag, startPoint x: 171, startPoint y: 24, endPoint x: 230, endPoint y: 24, distance: 58.8
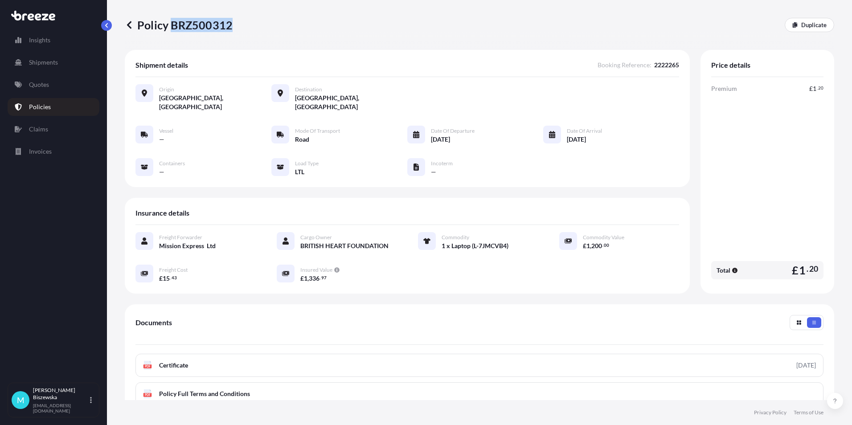
click at [230, 24] on p "Policy BRZ500312" at bounding box center [179, 25] width 108 height 14
drag, startPoint x: 230, startPoint y: 24, endPoint x: 213, endPoint y: 22, distance: 17.5
copy p "BRZ500312"
